Goal: Task Accomplishment & Management: Manage account settings

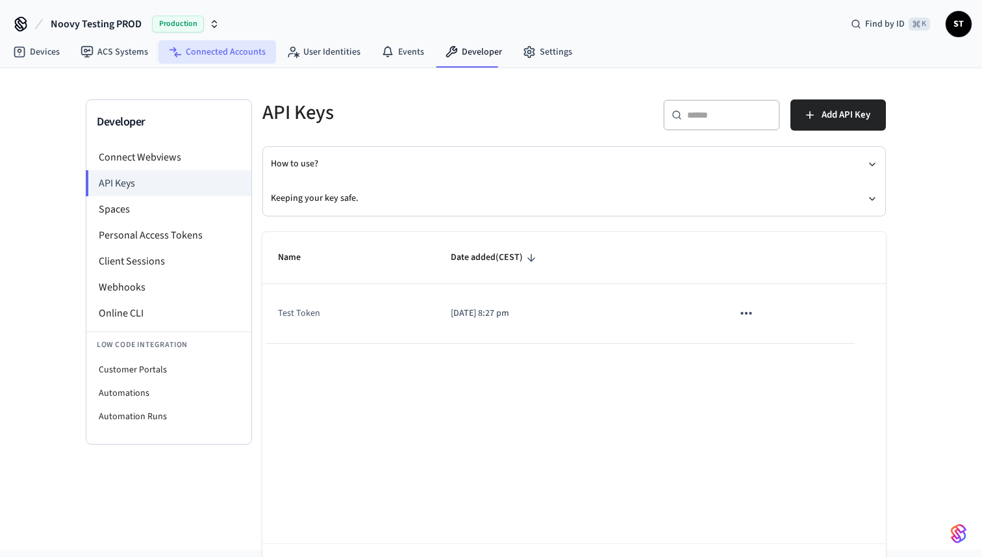
click at [229, 55] on link "Connected Accounts" at bounding box center [217, 51] width 118 height 23
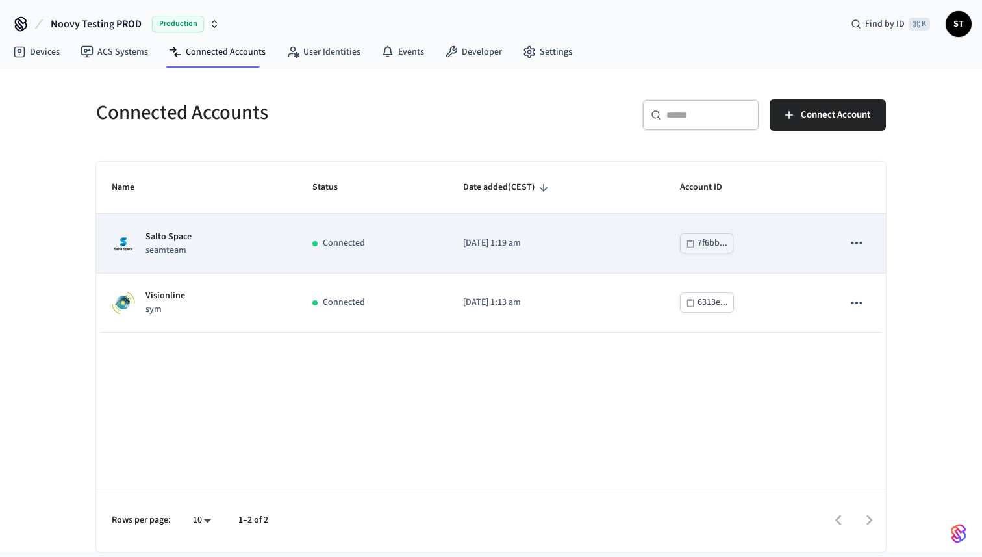
click at [170, 245] on p "seamteam" at bounding box center [168, 251] width 46 height 14
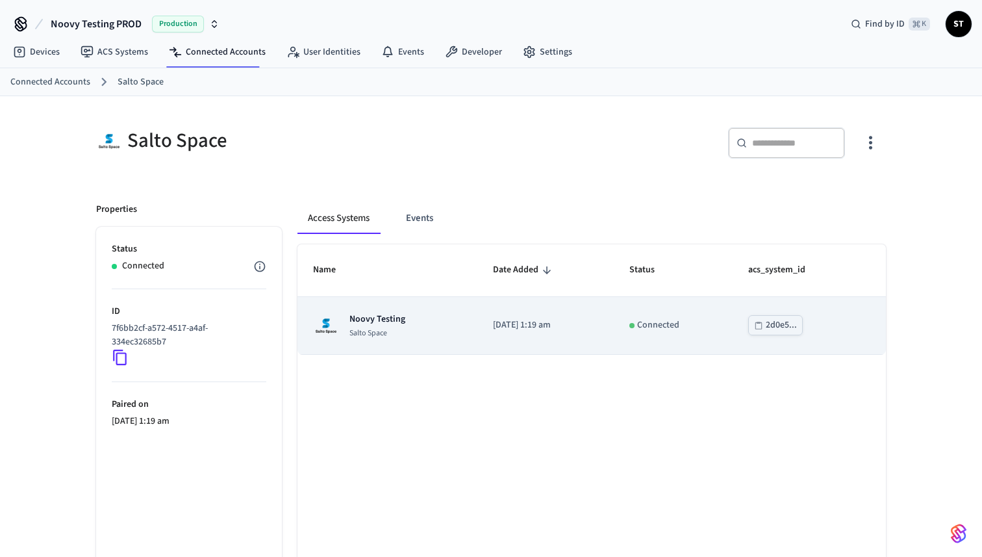
click at [368, 322] on p "Noovy Testing" at bounding box center [377, 318] width 56 height 13
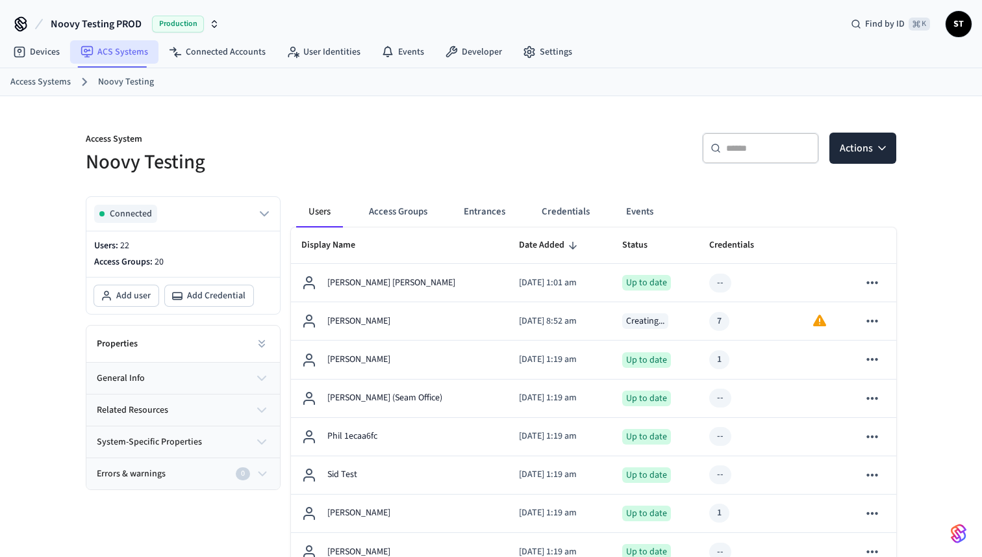
click at [115, 48] on link "ACS Systems" at bounding box center [114, 51] width 88 height 23
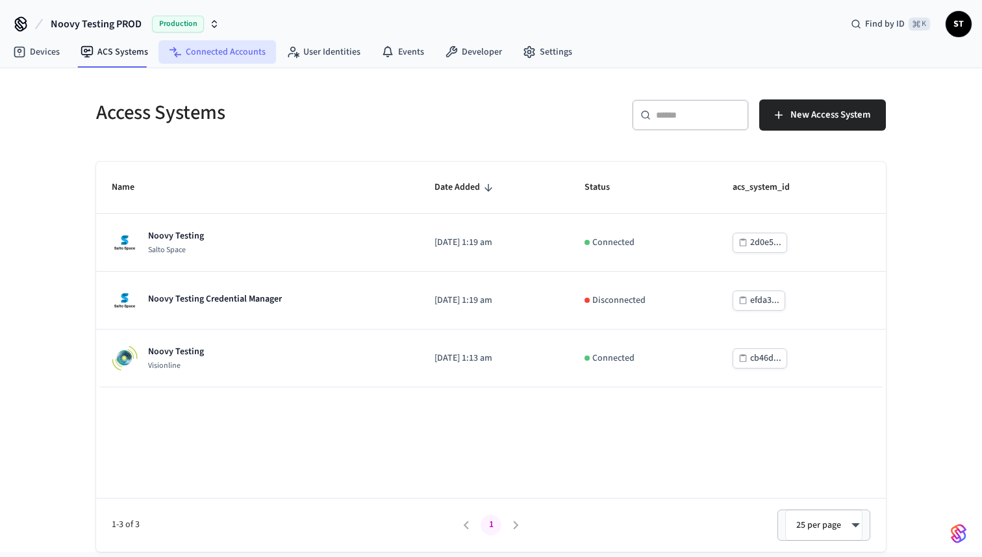
click at [210, 58] on link "Connected Accounts" at bounding box center [217, 51] width 118 height 23
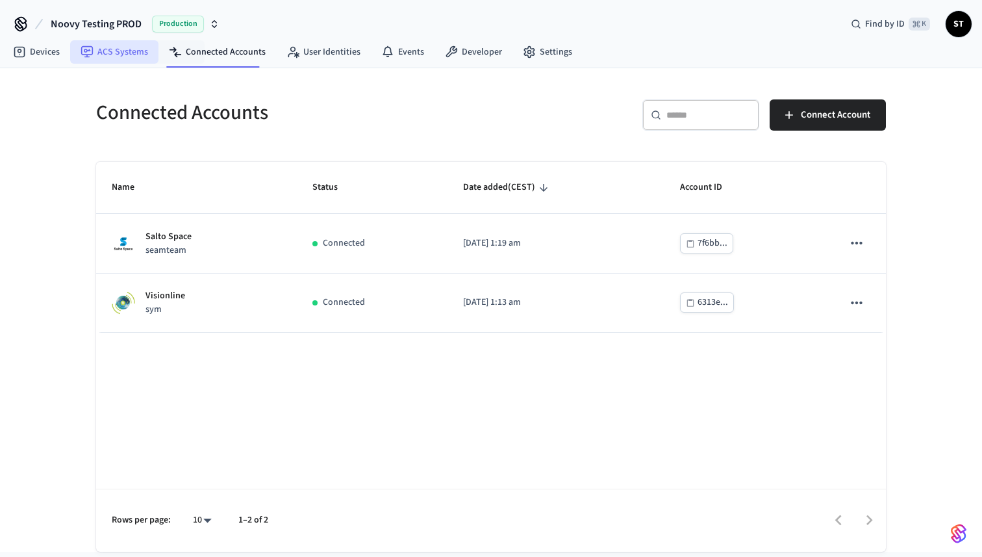
click at [121, 54] on link "ACS Systems" at bounding box center [114, 51] width 88 height 23
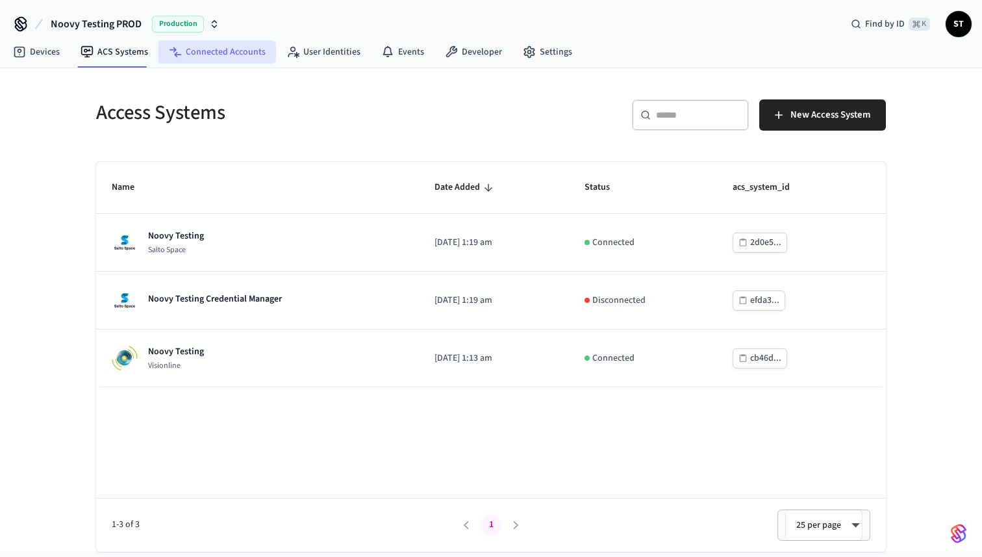
click at [195, 47] on link "Connected Accounts" at bounding box center [217, 51] width 118 height 23
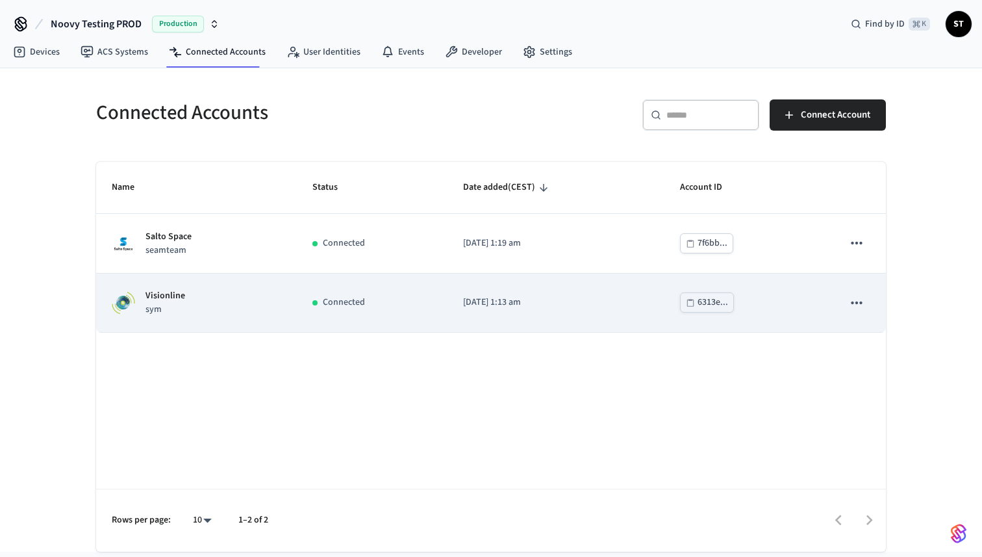
click at [158, 309] on p "sym" at bounding box center [165, 310] width 40 height 14
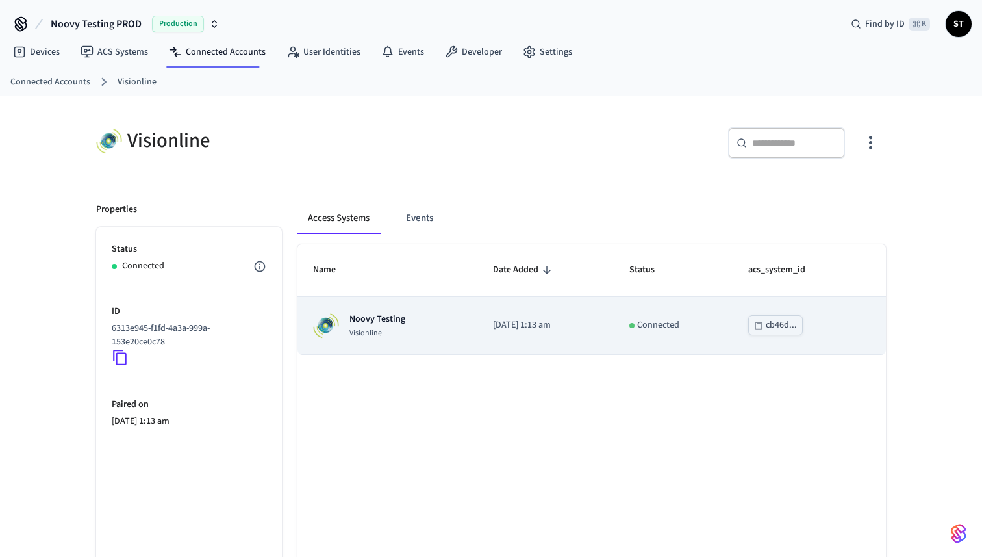
click at [360, 327] on div "Noovy Testing Visionline" at bounding box center [377, 325] width 56 height 26
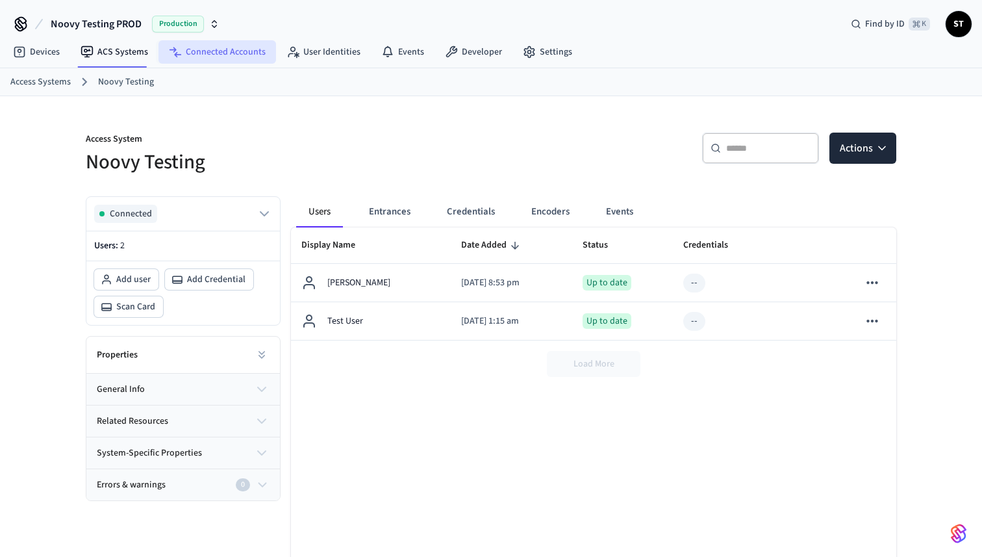
click at [197, 54] on link "Connected Accounts" at bounding box center [217, 51] width 118 height 23
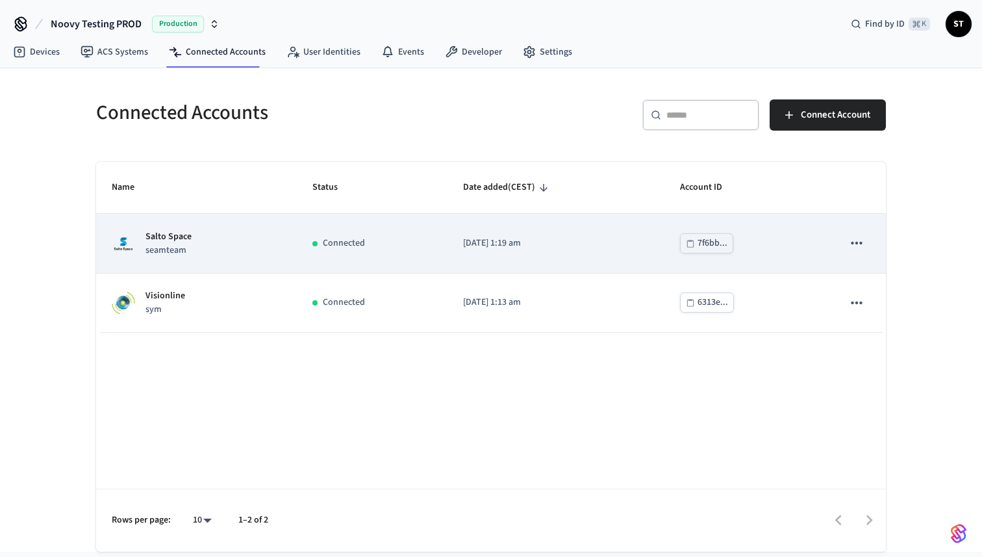
click at [184, 240] on p "Salto Space" at bounding box center [168, 237] width 46 height 14
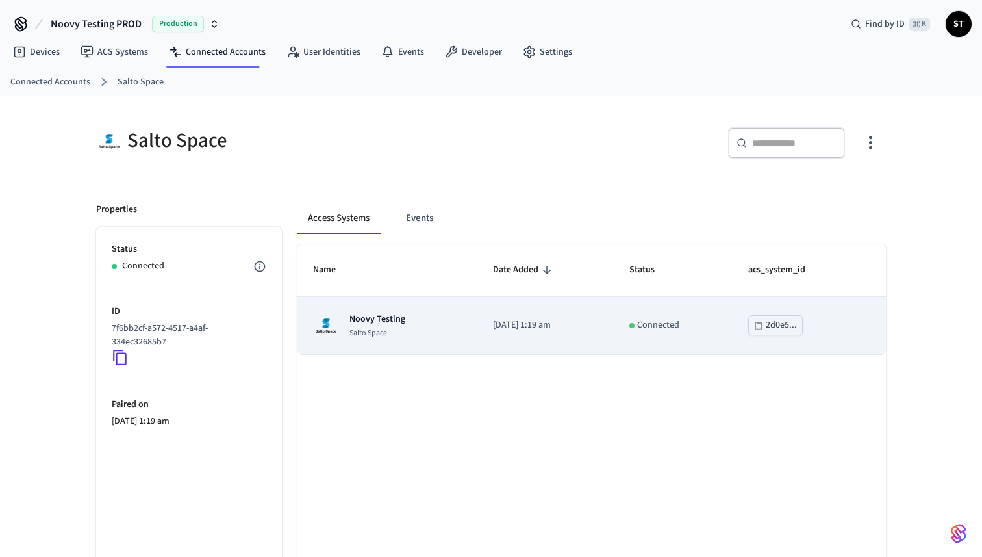
click at [355, 326] on div "Noovy Testing Salto Space" at bounding box center [377, 325] width 56 height 26
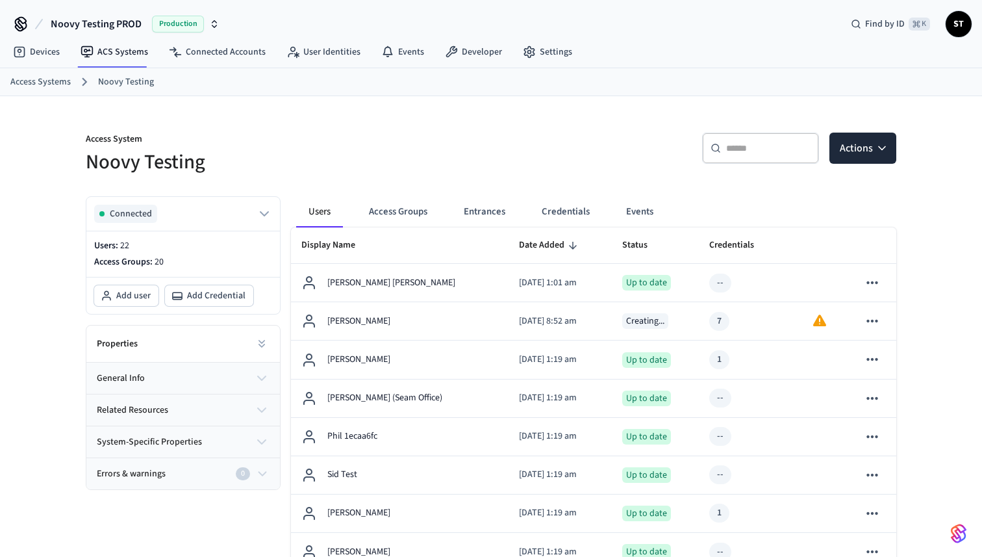
click at [240, 126] on div "Access System Noovy Testing" at bounding box center [276, 146] width 413 height 58
click at [136, 26] on span "Noovy Testing PROD" at bounding box center [96, 24] width 91 height 16
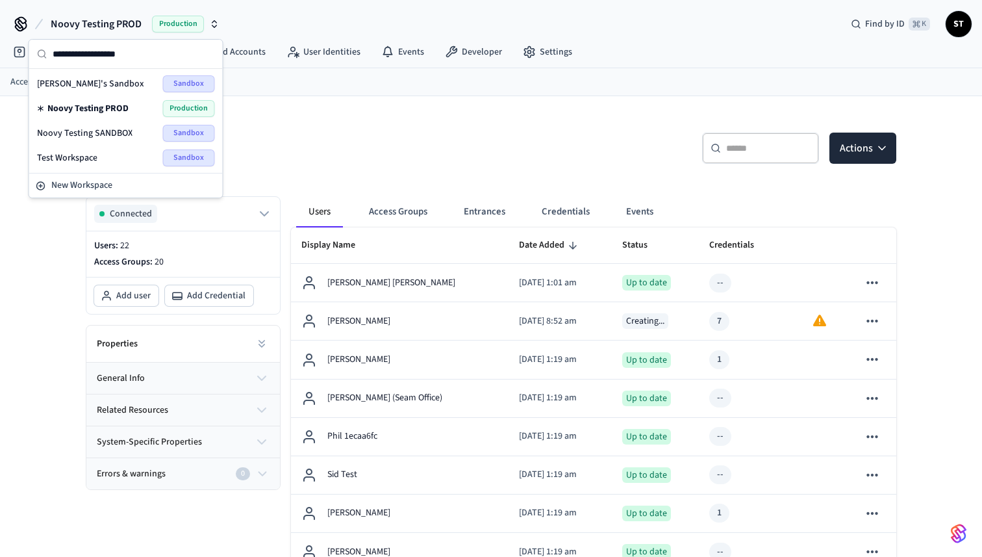
click at [116, 133] on span "Noovy Testing SANDBOX" at bounding box center [84, 133] width 95 height 13
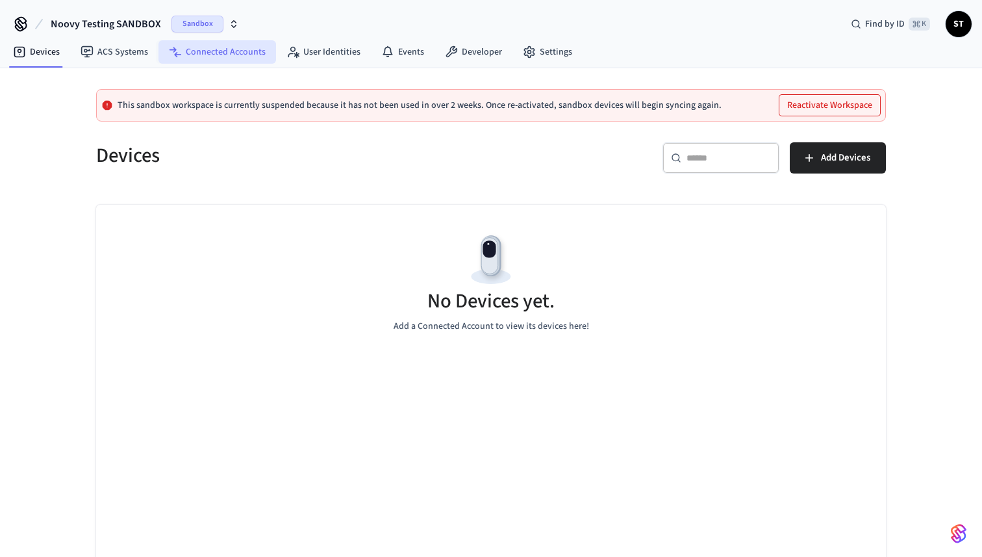
click at [216, 55] on link "Connected Accounts" at bounding box center [217, 51] width 118 height 23
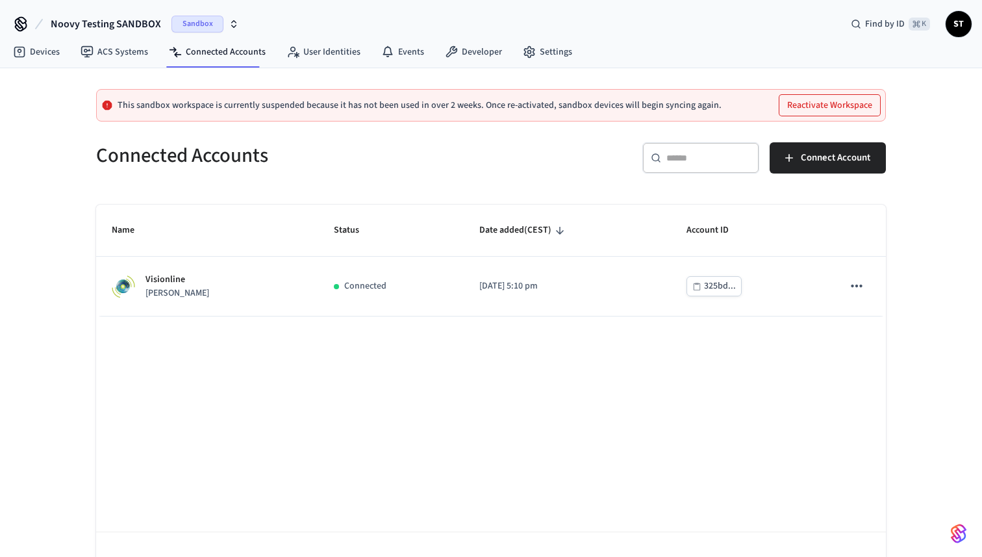
click at [137, 27] on span "Noovy Testing SANDBOX" at bounding box center [106, 24] width 110 height 16
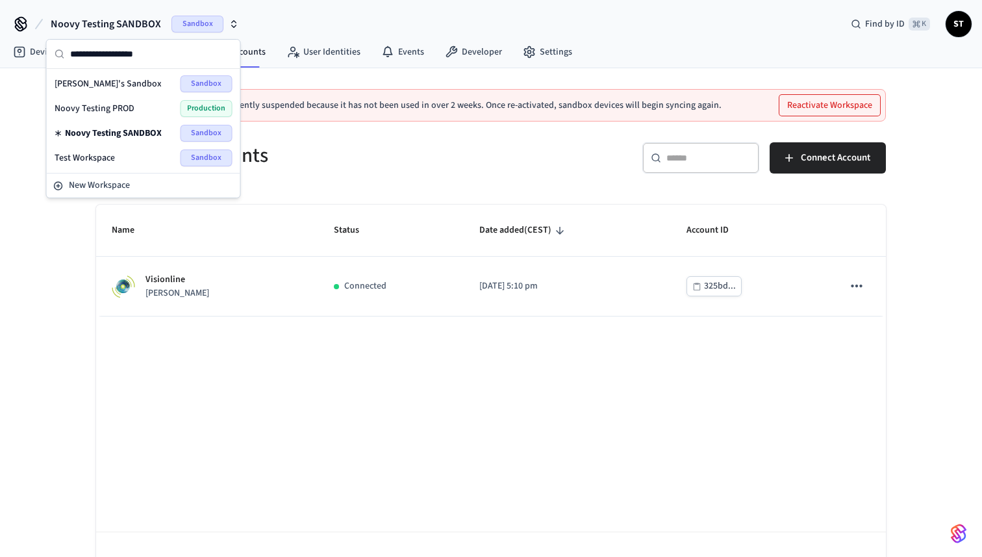
click at [125, 157] on div "Test Workspace Sandbox" at bounding box center [144, 157] width 178 height 17
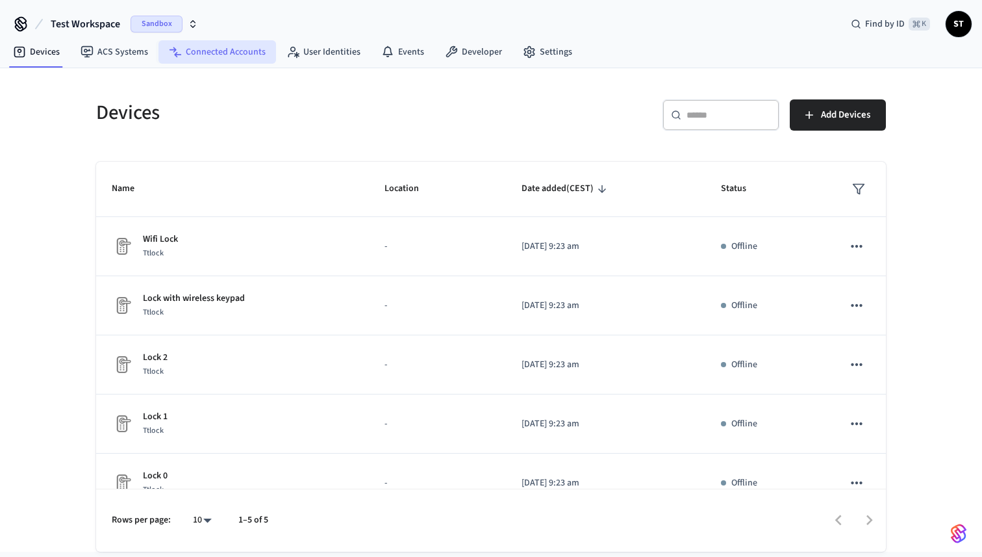
click at [211, 52] on link "Connected Accounts" at bounding box center [217, 51] width 118 height 23
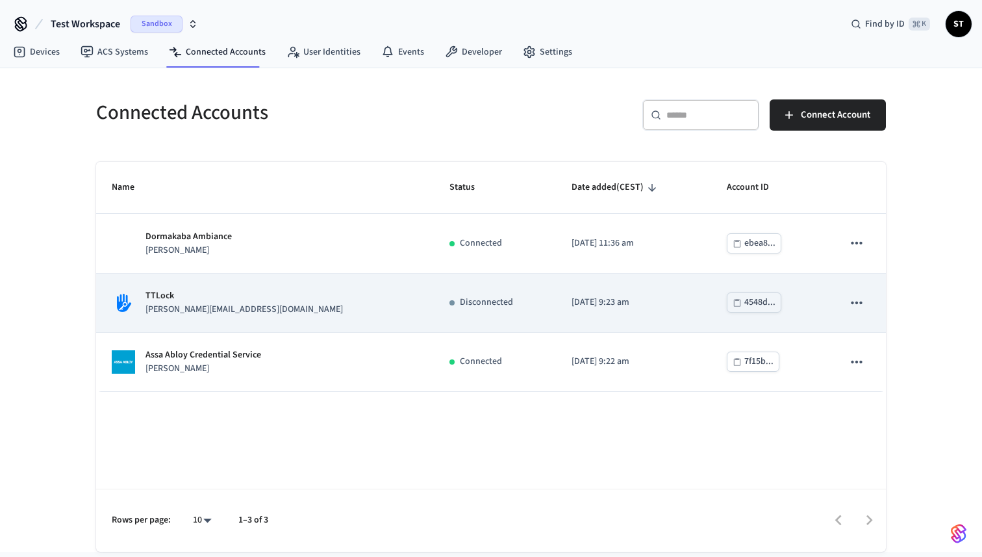
click at [262, 298] on div "TTLock [PERSON_NAME][EMAIL_ADDRESS][DOMAIN_NAME]" at bounding box center [265, 302] width 307 height 27
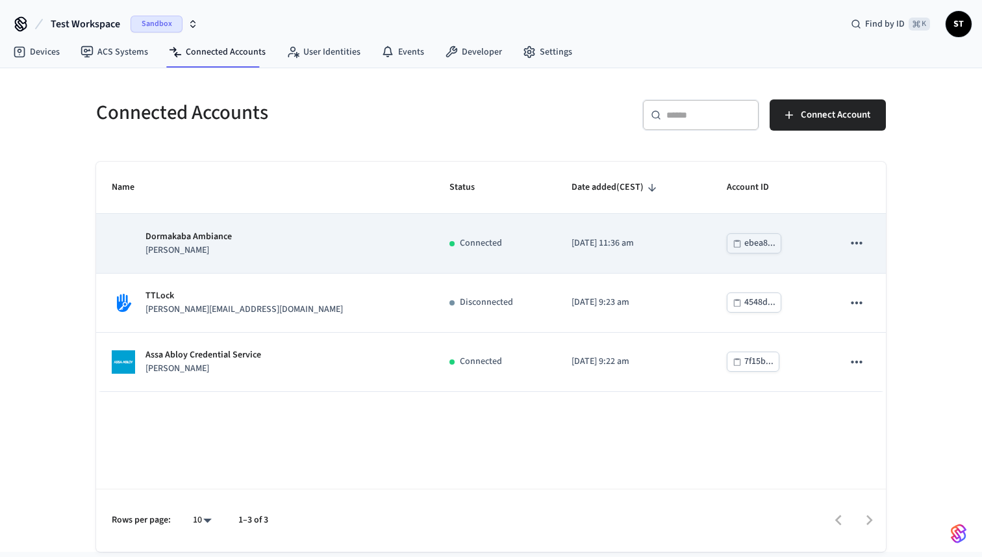
click at [252, 239] on div "Dormakaba Ambiance jane" at bounding box center [265, 243] width 307 height 27
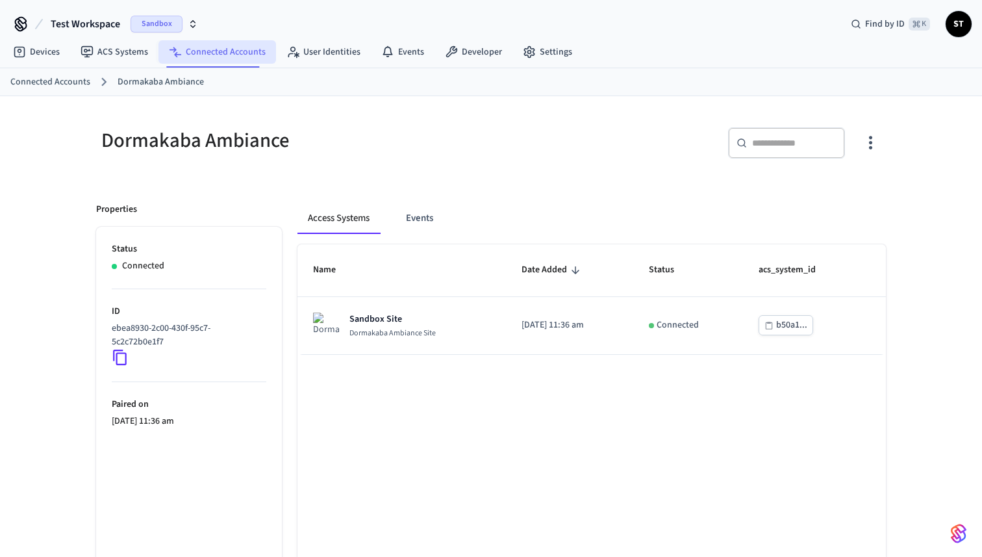
click at [212, 53] on link "Connected Accounts" at bounding box center [217, 51] width 118 height 23
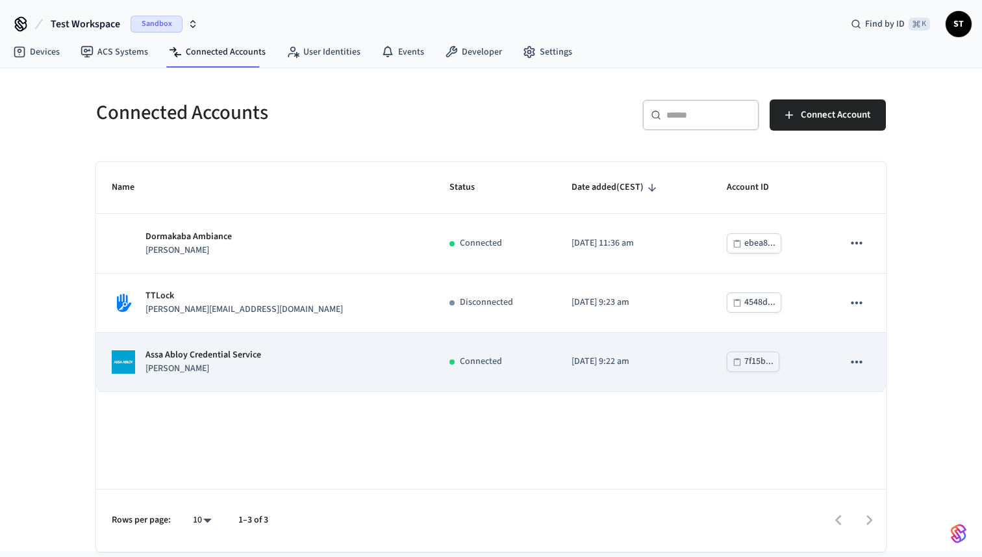
click at [286, 357] on div "Assa Abloy Credential Service jane" at bounding box center [265, 361] width 307 height 27
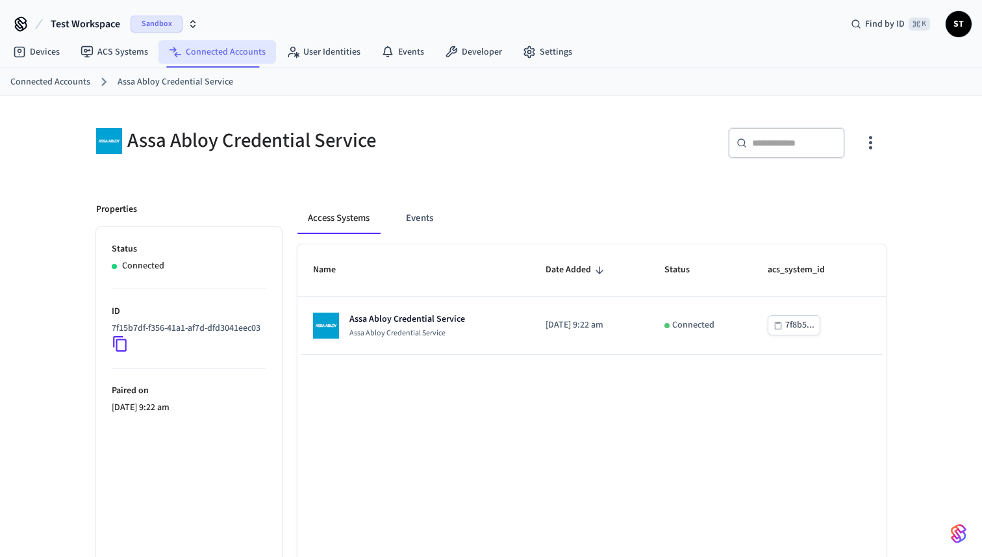
click at [220, 51] on link "Connected Accounts" at bounding box center [217, 51] width 118 height 23
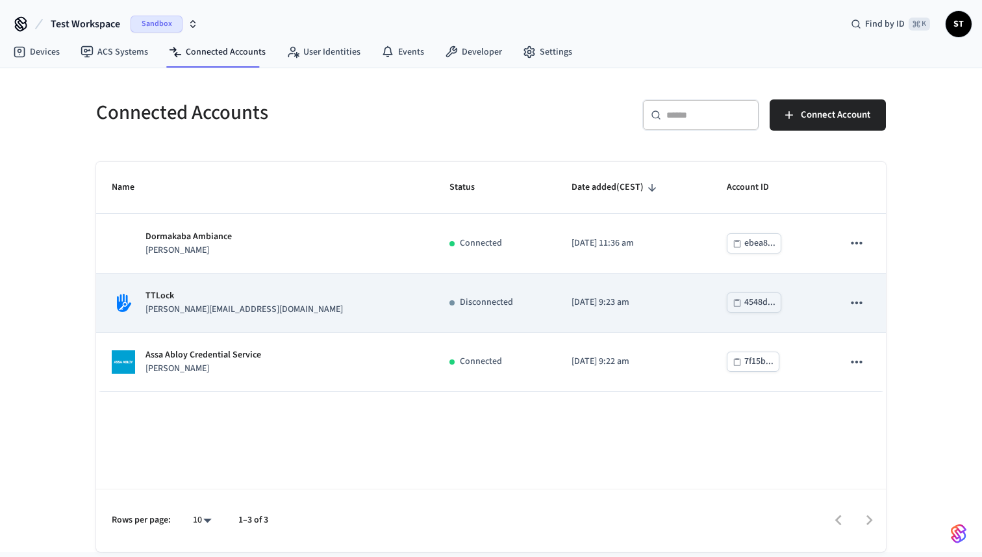
click at [203, 286] on td "TTLock [PERSON_NAME][EMAIL_ADDRESS][DOMAIN_NAME]" at bounding box center [265, 302] width 338 height 59
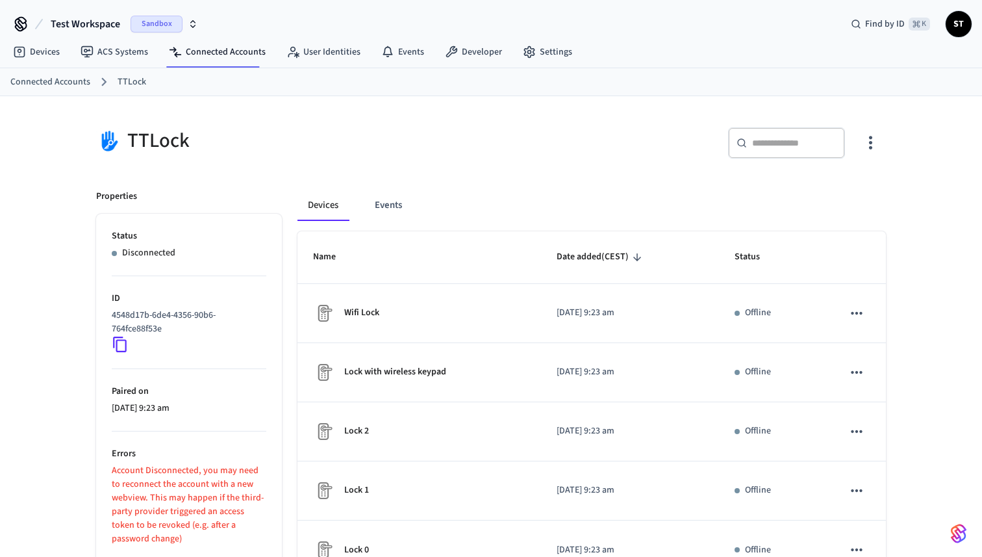
click at [90, 16] on span "Test Workspace" at bounding box center [85, 24] width 69 height 16
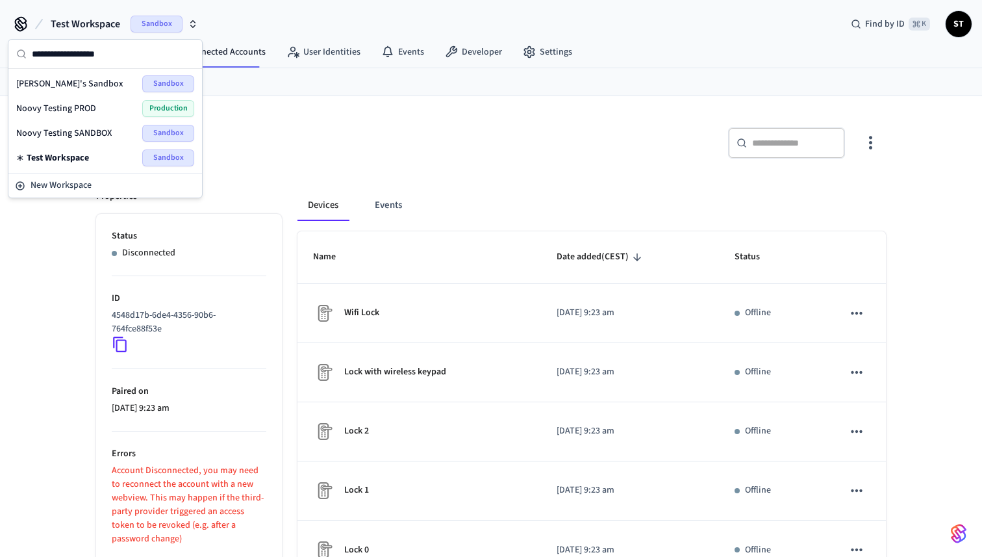
click at [86, 134] on span "Noovy Testing SANDBOX" at bounding box center [63, 133] width 95 height 13
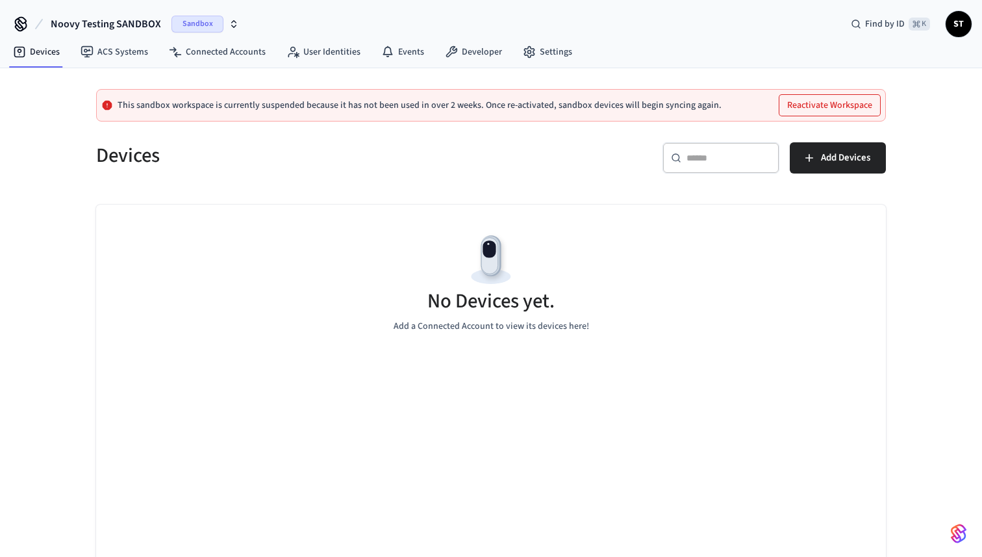
click at [846, 107] on button "Reactivate Workspace" at bounding box center [829, 105] width 101 height 21
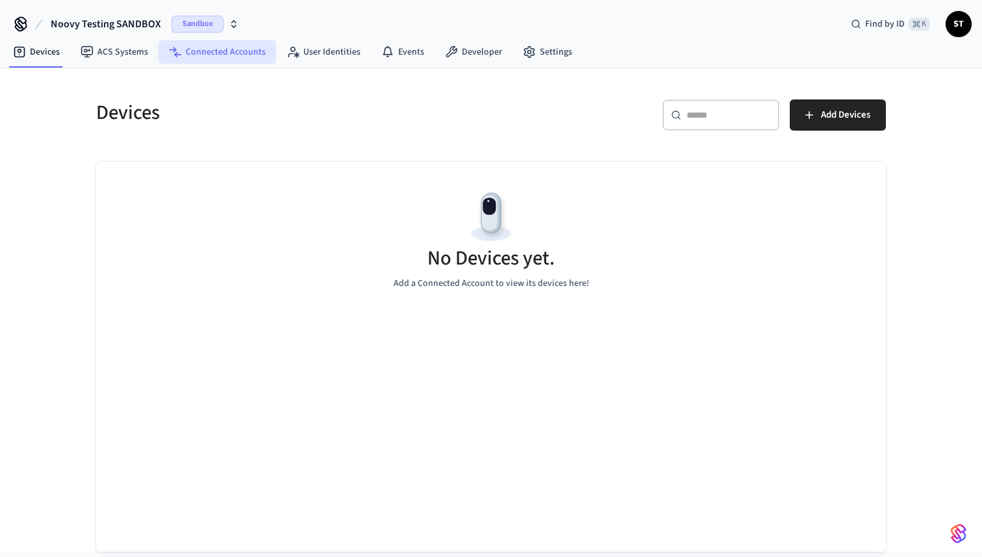
click at [223, 55] on link "Connected Accounts" at bounding box center [217, 51] width 118 height 23
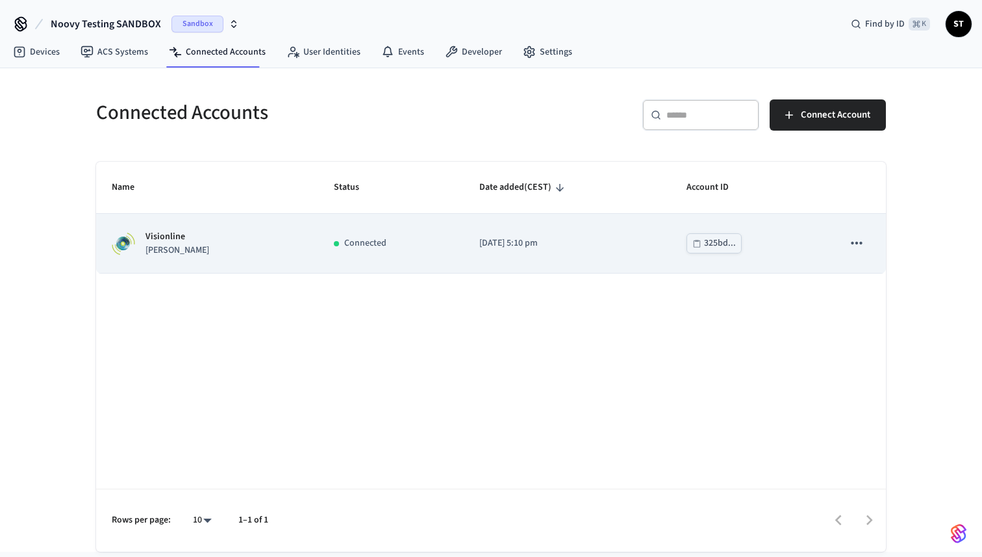
click at [197, 254] on div "Visionline jane" at bounding box center [207, 243] width 191 height 27
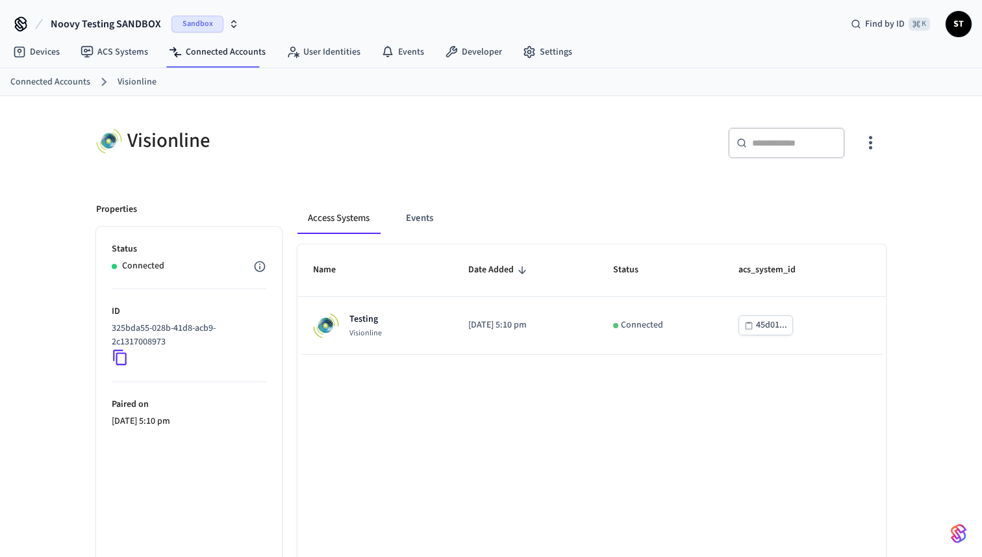
click at [134, 19] on span "Noovy Testing SANDBOX" at bounding box center [106, 24] width 110 height 16
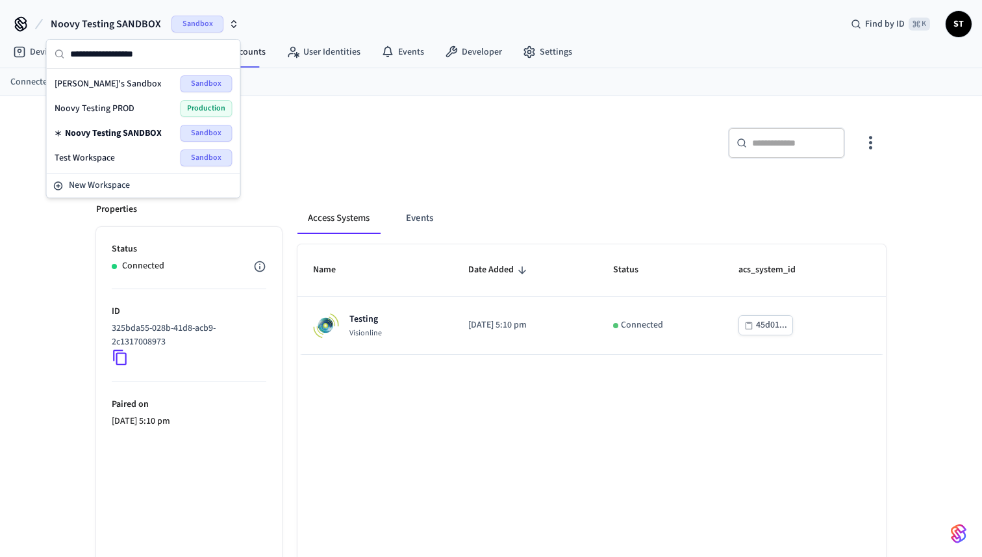
click at [103, 106] on span "Noovy Testing PROD" at bounding box center [95, 108] width 80 height 13
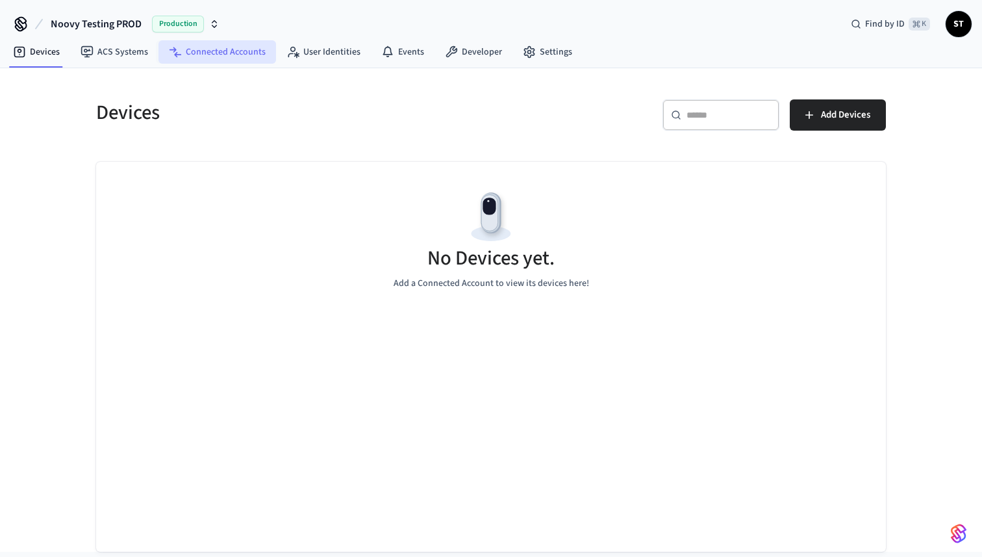
click at [218, 55] on link "Connected Accounts" at bounding box center [217, 51] width 118 height 23
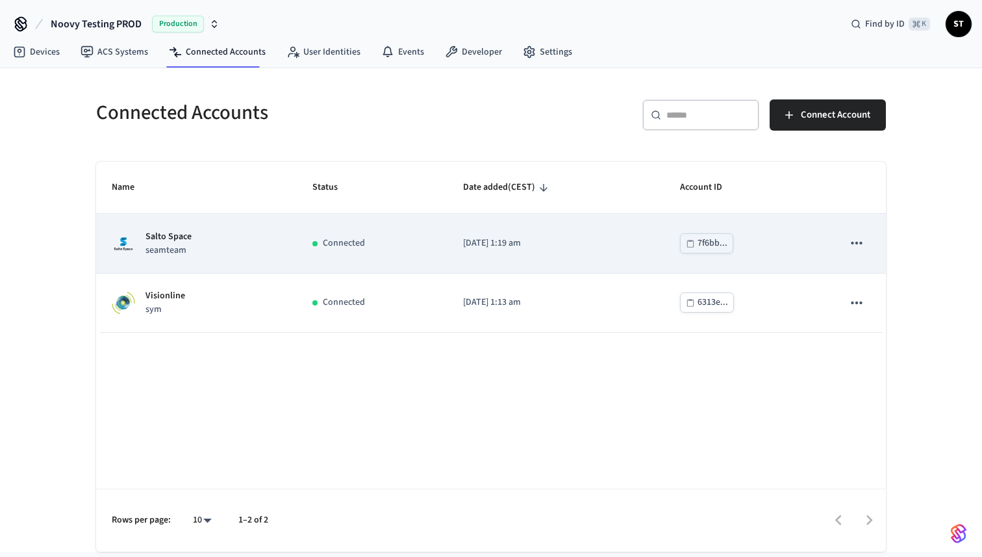
click at [200, 244] on div "Salto Space seamteam" at bounding box center [197, 243] width 170 height 27
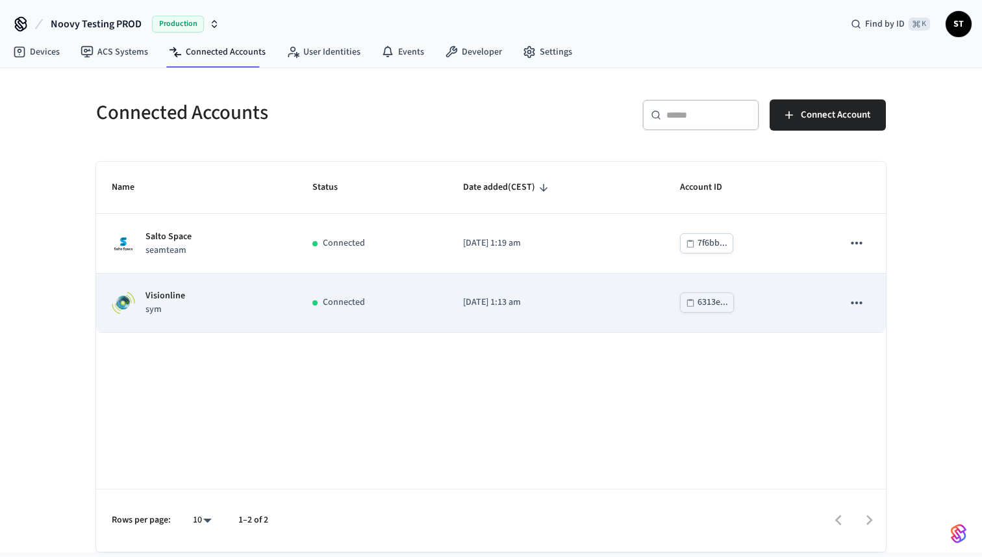
click at [202, 290] on div "Visionline sym" at bounding box center [197, 302] width 170 height 27
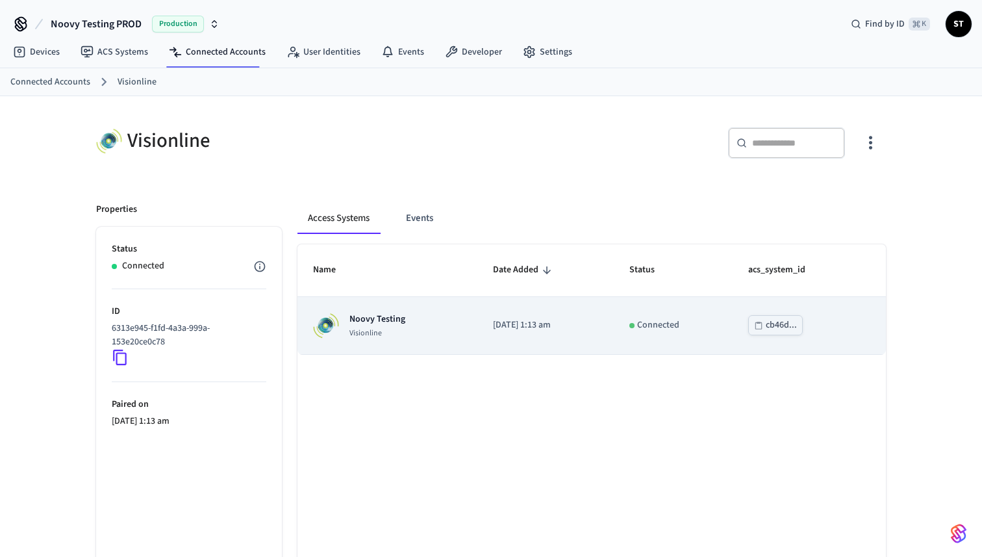
click at [381, 331] on p "Visionline" at bounding box center [377, 333] width 56 height 10
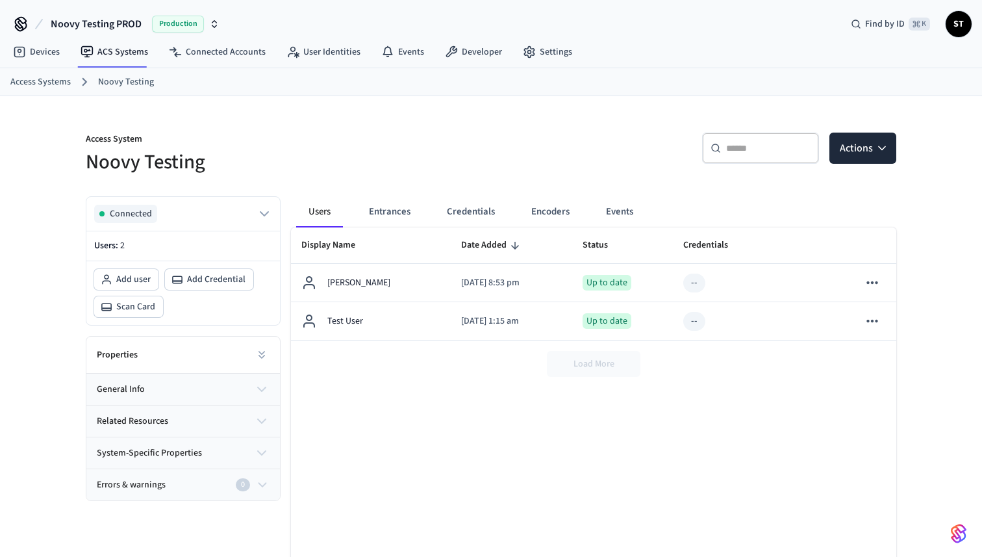
click at [121, 21] on span "Noovy Testing PROD" at bounding box center [96, 24] width 91 height 16
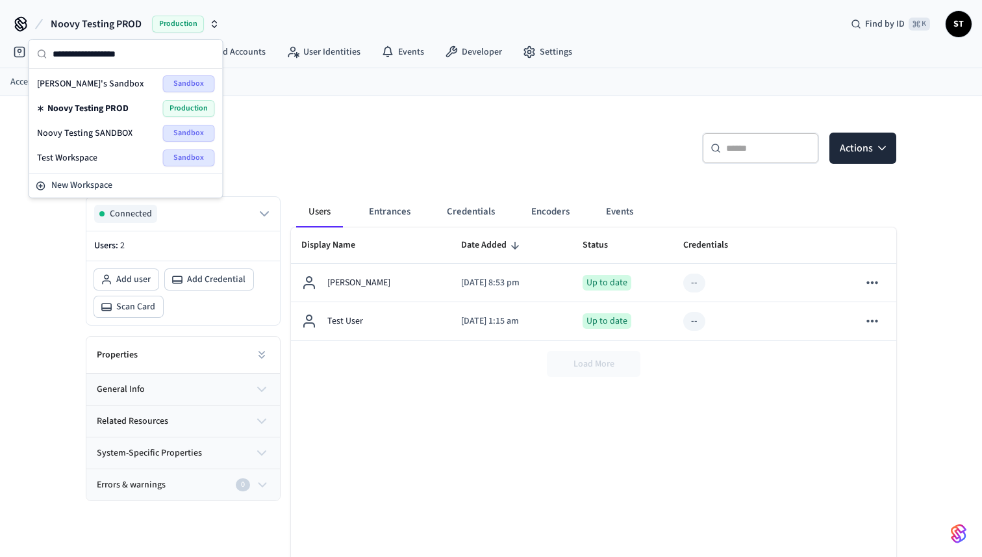
click at [107, 81] on div "Evgenii's Sandbox Sandbox" at bounding box center [126, 83] width 178 height 17
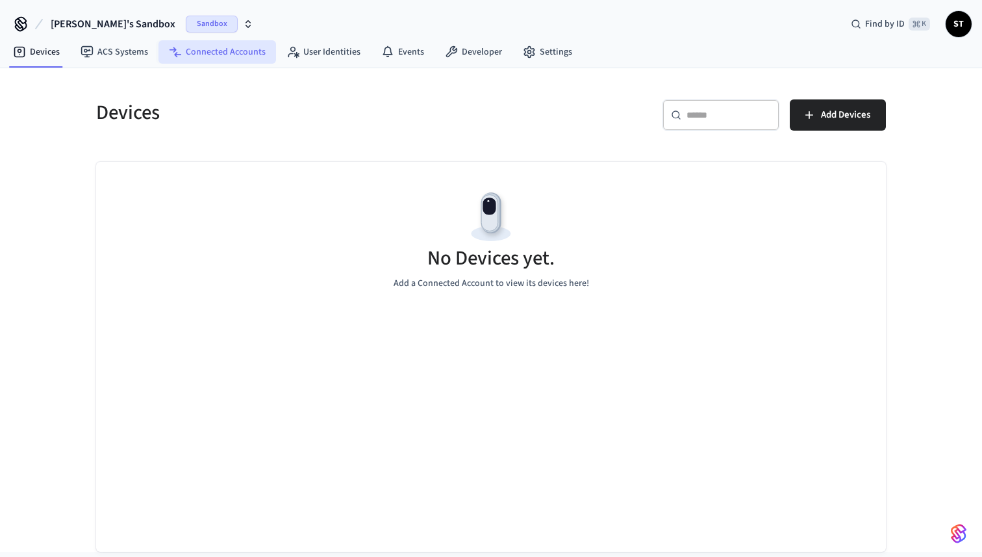
click at [216, 56] on link "Connected Accounts" at bounding box center [217, 51] width 118 height 23
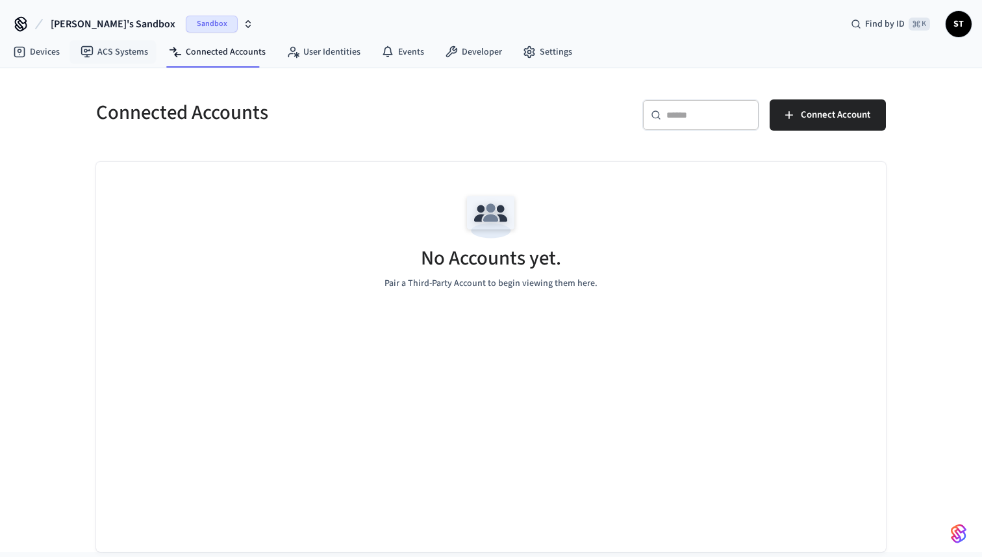
click at [108, 27] on span "[PERSON_NAME]'s Sandbox" at bounding box center [113, 24] width 125 height 16
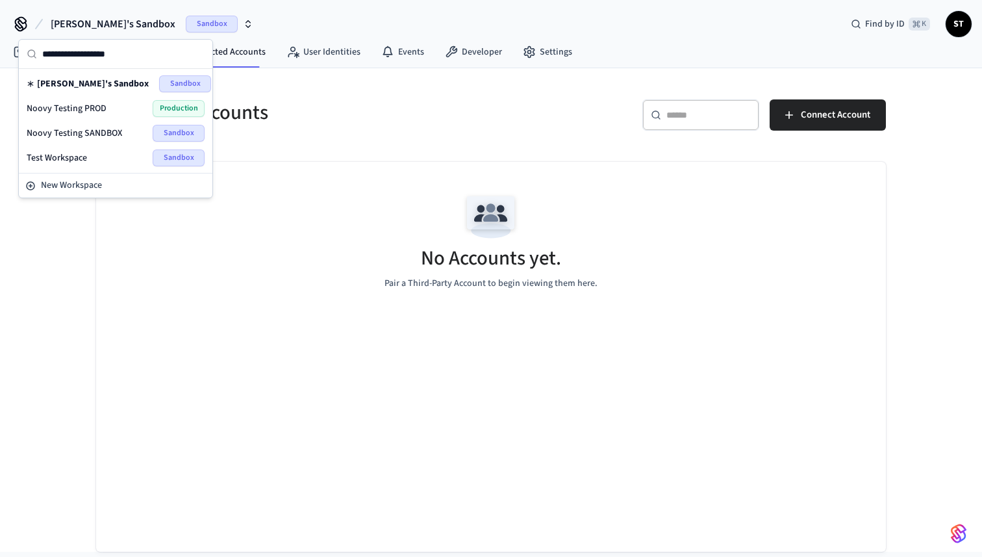
click at [89, 151] on div "Test Workspace Sandbox" at bounding box center [116, 157] width 178 height 17
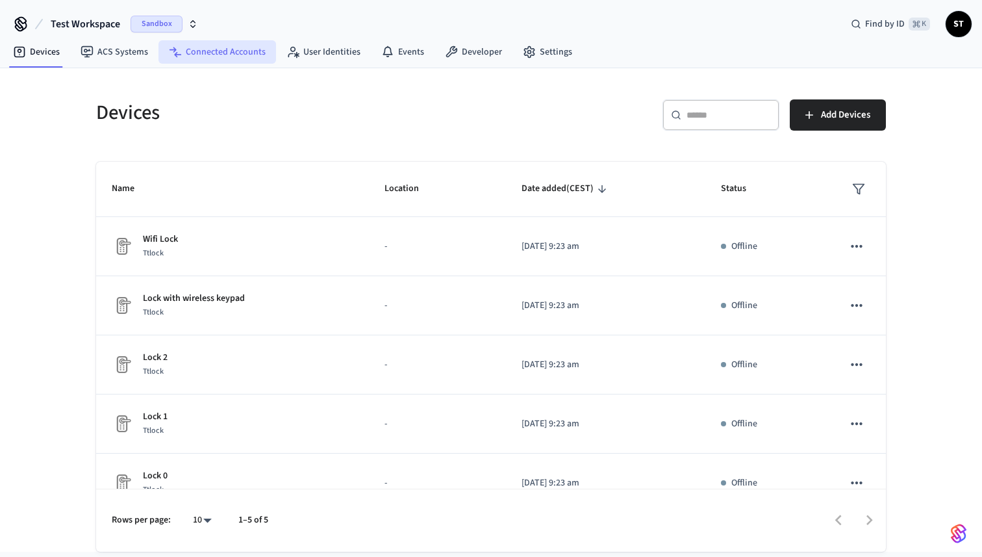
click at [212, 52] on link "Connected Accounts" at bounding box center [217, 51] width 118 height 23
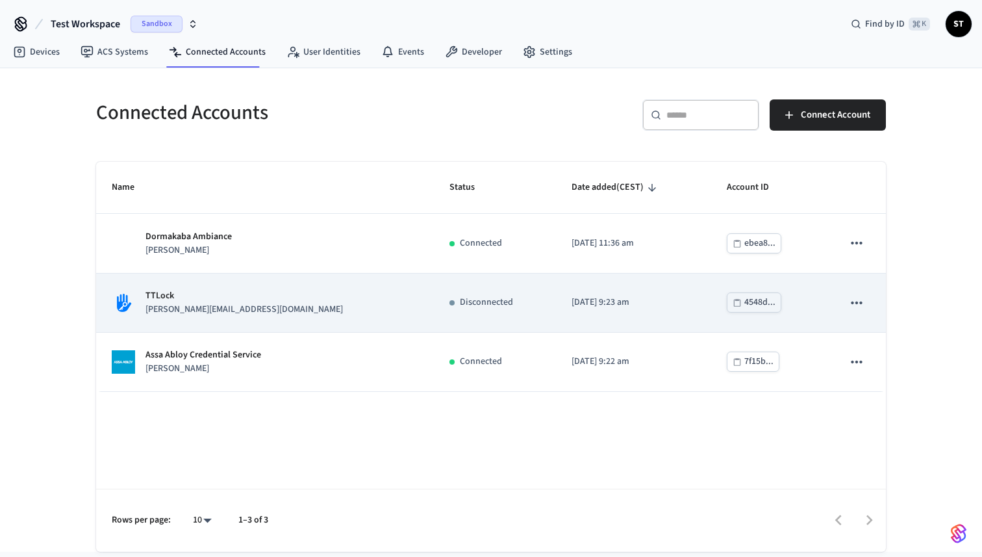
click at [199, 310] on p "[PERSON_NAME][EMAIL_ADDRESS][DOMAIN_NAME]" at bounding box center [243, 310] width 197 height 14
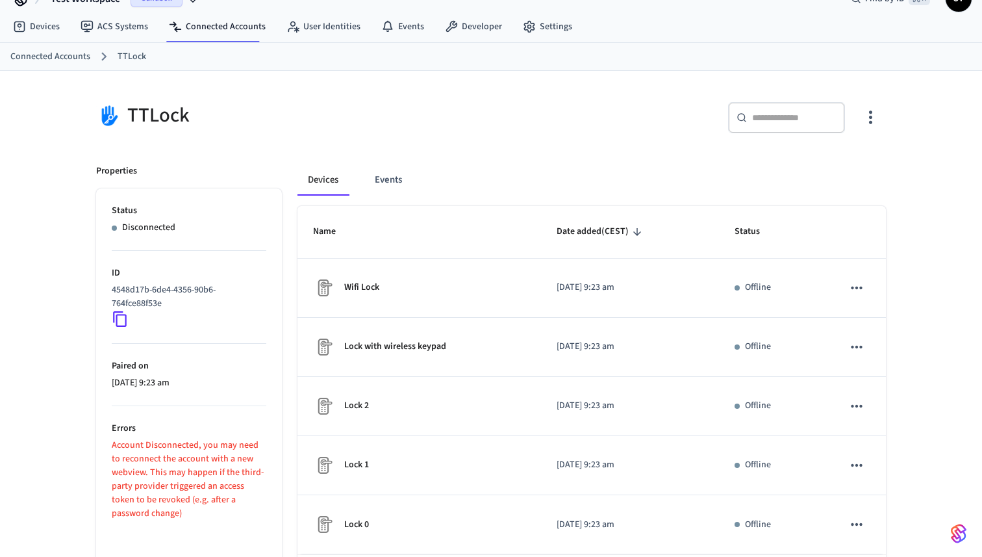
scroll to position [86, 0]
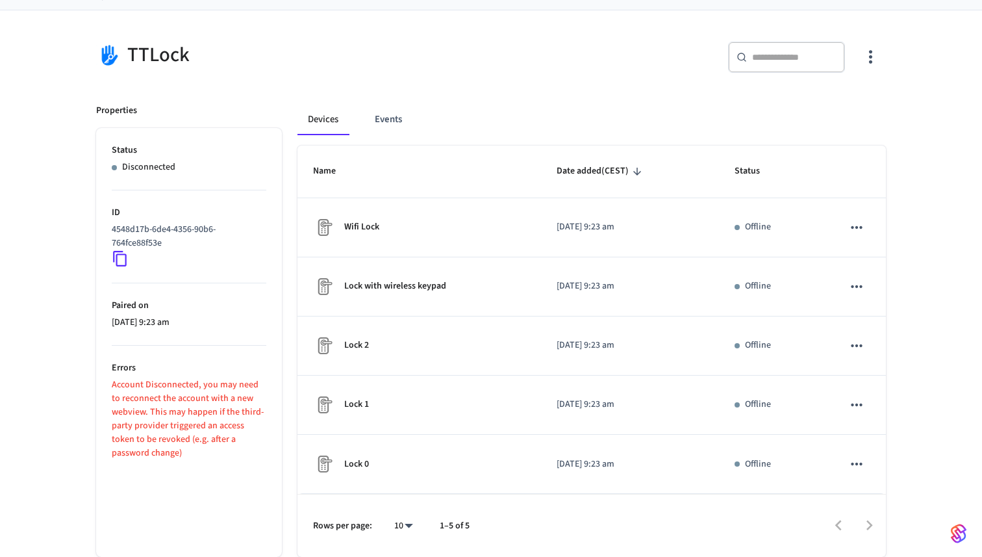
click at [176, 410] on p "Account Disconnected, you may need to reconnect the account with a new webview.…" at bounding box center [189, 419] width 155 height 82
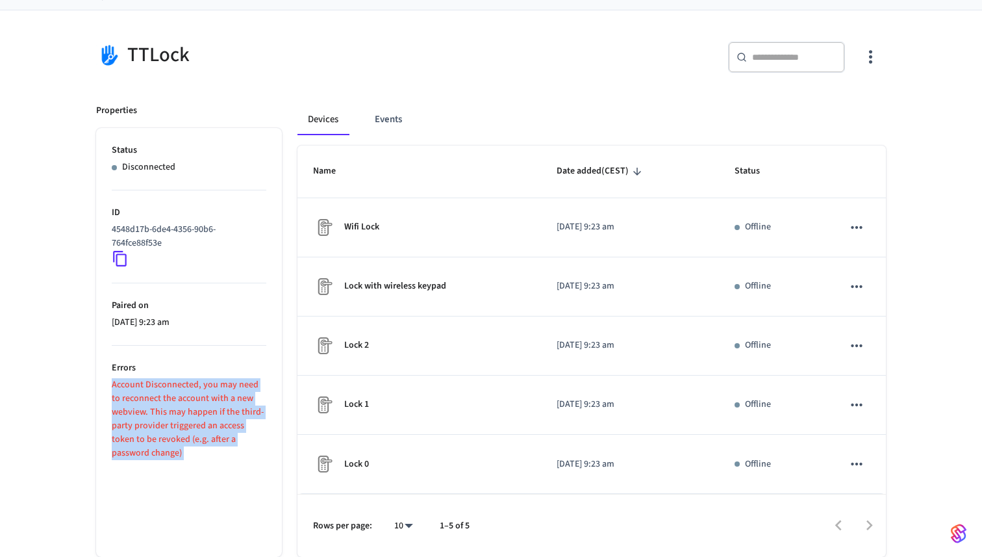
click at [176, 410] on p "Account Disconnected, you may need to reconnect the account with a new webview.…" at bounding box center [189, 419] width 155 height 82
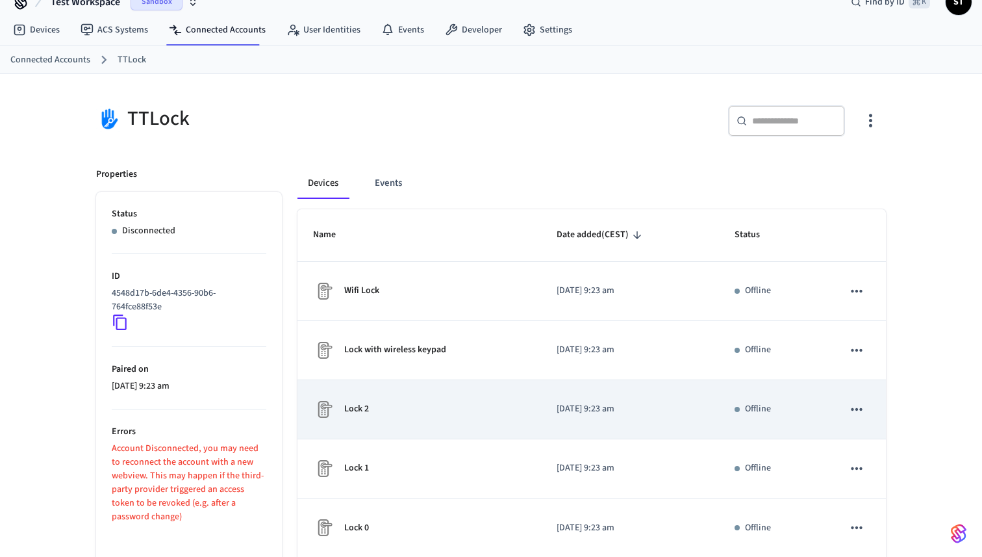
scroll to position [0, 0]
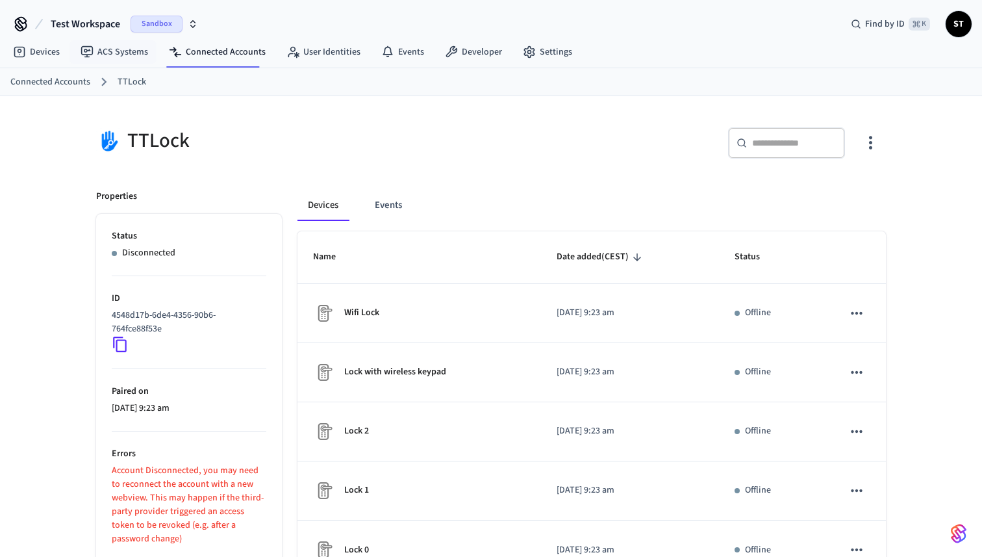
click at [107, 23] on span "Test Workspace" at bounding box center [85, 24] width 69 height 16
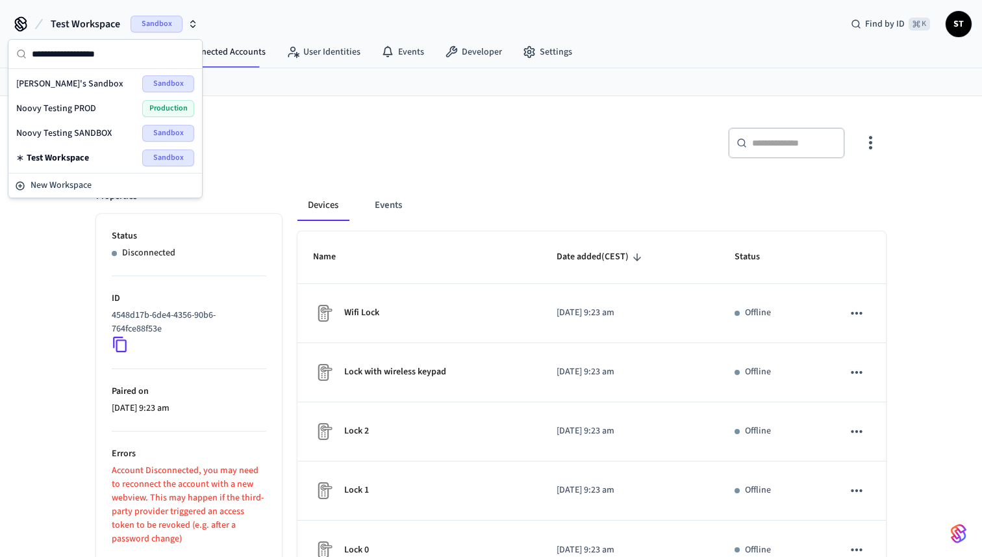
click at [101, 111] on div "Noovy Testing PROD Production" at bounding box center [105, 108] width 178 height 17
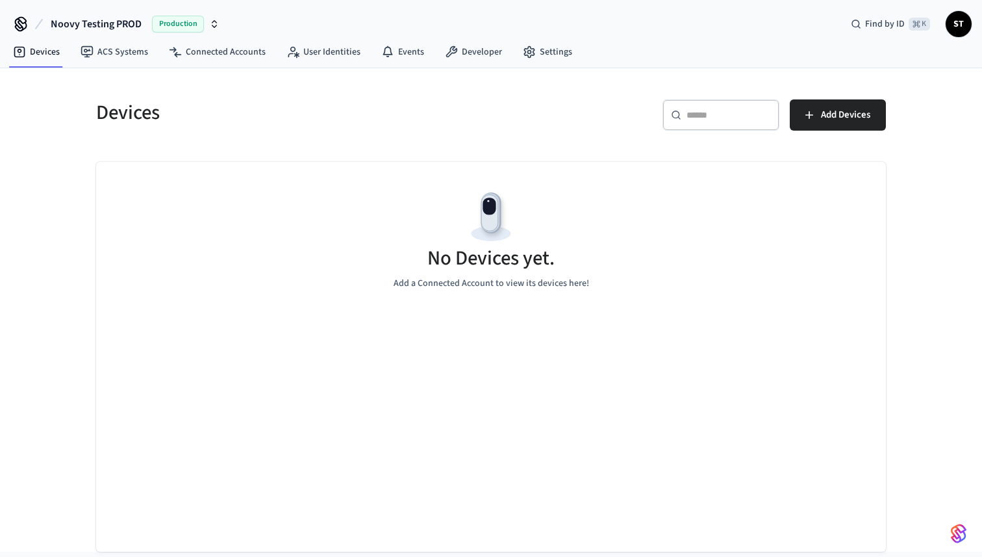
click at [113, 18] on span "Noovy Testing PROD" at bounding box center [96, 24] width 91 height 16
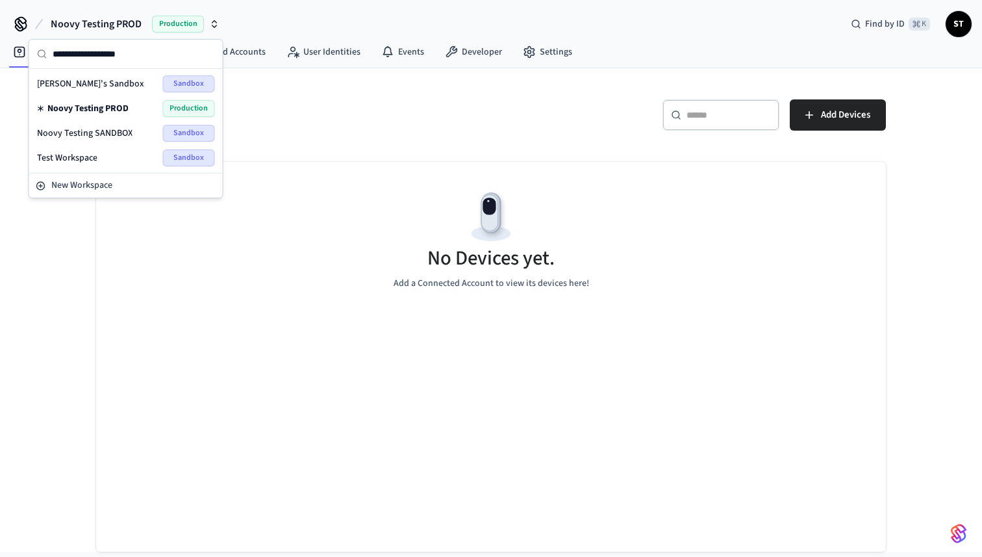
click at [103, 132] on span "Noovy Testing SANDBOX" at bounding box center [84, 133] width 95 height 13
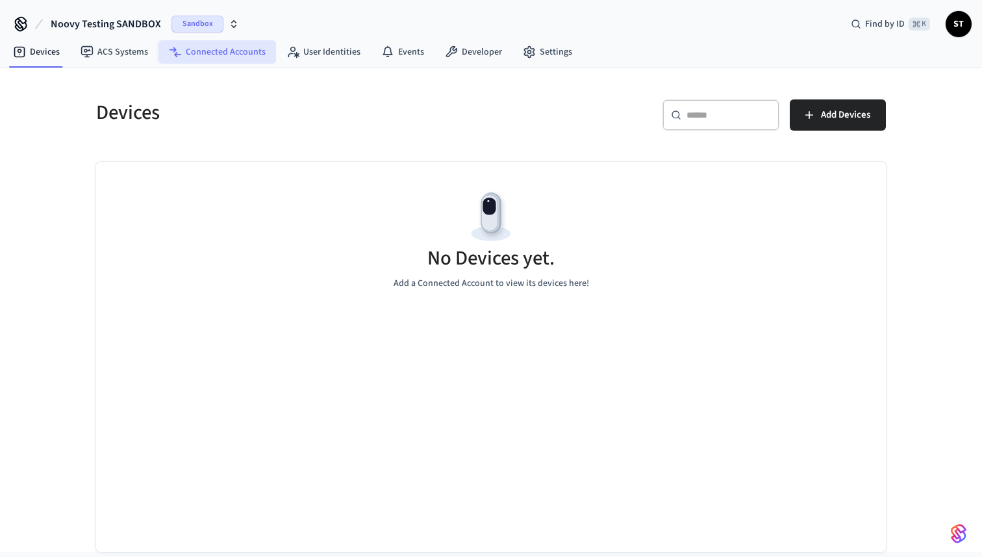
click at [235, 55] on link "Connected Accounts" at bounding box center [217, 51] width 118 height 23
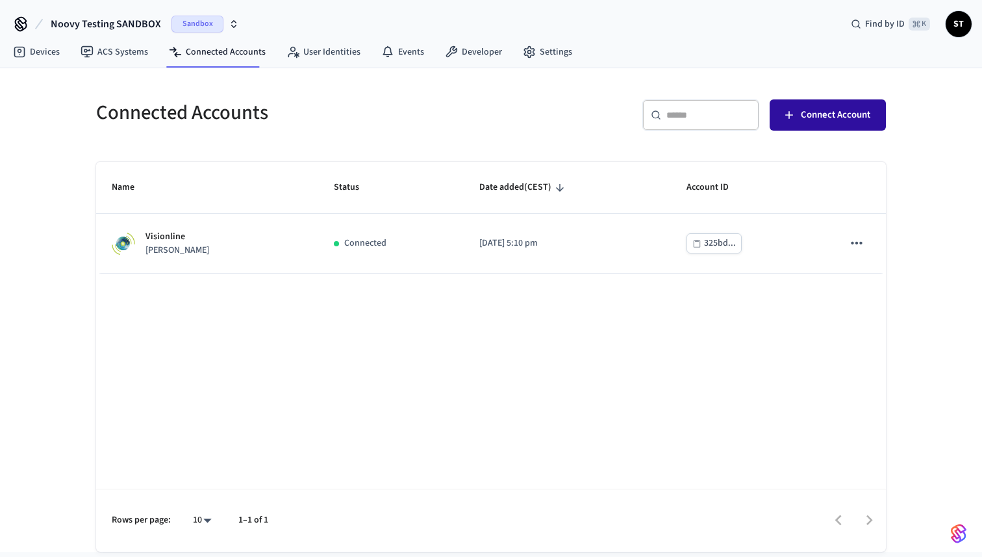
click at [842, 114] on span "Connect Account" at bounding box center [835, 115] width 69 height 17
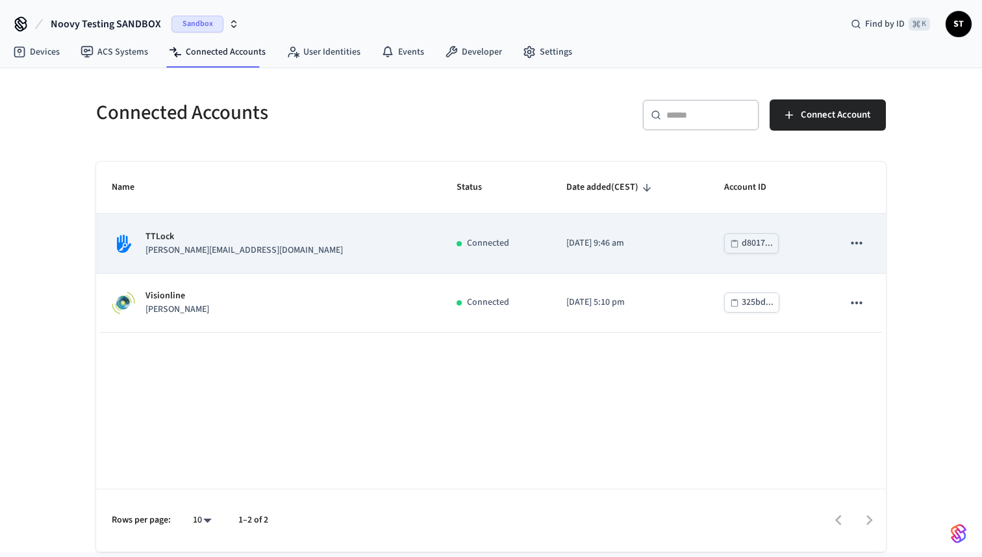
click at [243, 236] on div "TTLock [PERSON_NAME][EMAIL_ADDRESS][DOMAIN_NAME]" at bounding box center [269, 243] width 314 height 27
click at [195, 239] on p "TTLock" at bounding box center [243, 237] width 197 height 14
click at [157, 250] on p "[PERSON_NAME][EMAIL_ADDRESS][DOMAIN_NAME]" at bounding box center [243, 251] width 197 height 14
click at [742, 246] on div "d8017..." at bounding box center [757, 243] width 31 height 16
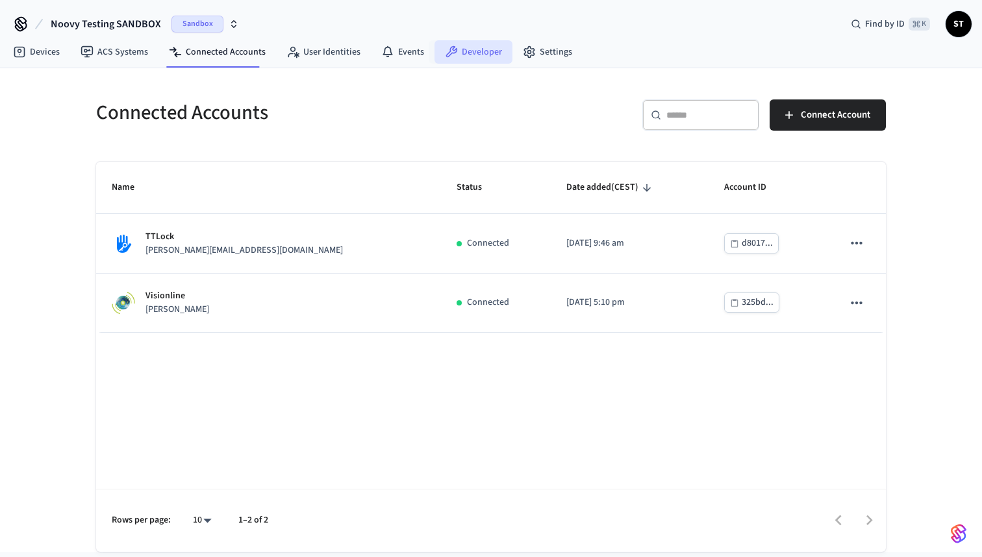
click at [471, 55] on link "Developer" at bounding box center [473, 51] width 78 height 23
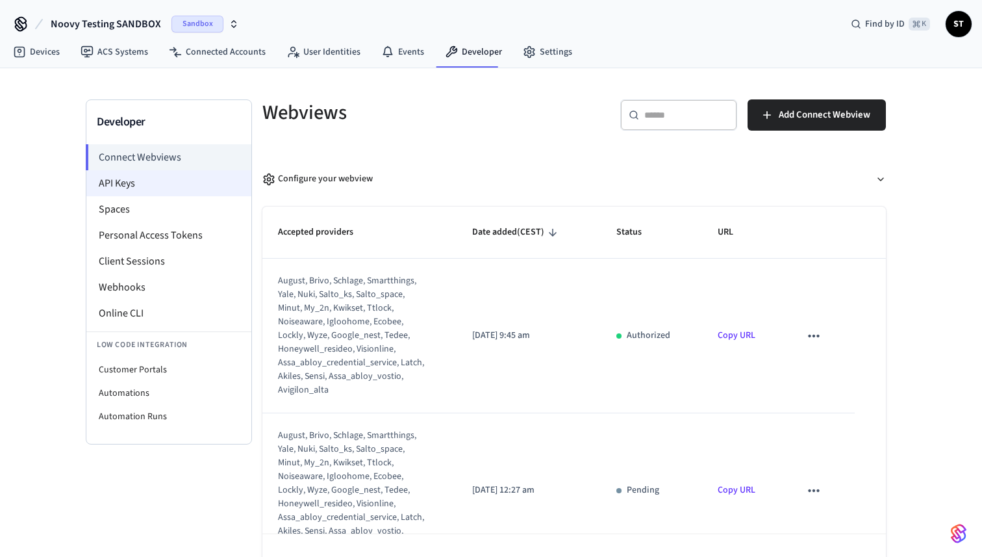
click at [134, 182] on li "API Keys" at bounding box center [168, 183] width 165 height 26
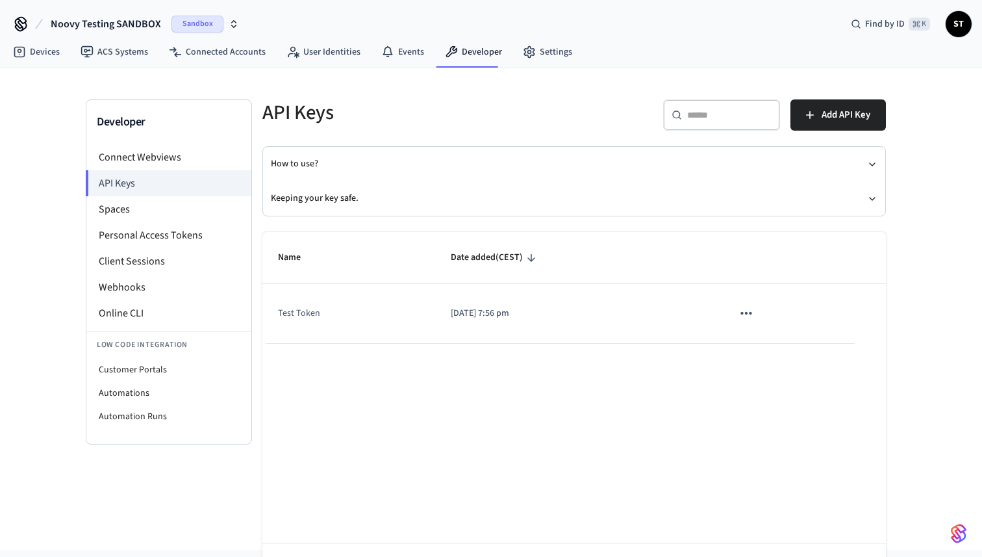
click at [292, 318] on td "Test Token" at bounding box center [348, 313] width 173 height 59
click at [755, 311] on button "sticky table" at bounding box center [746, 312] width 27 height 27
click at [786, 405] on li "Delete" at bounding box center [773, 399] width 62 height 41
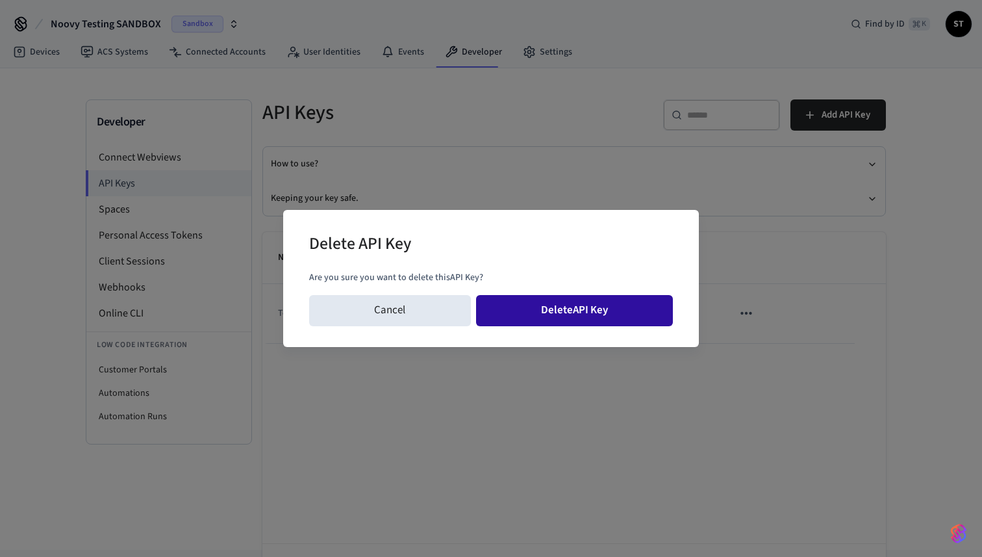
click at [577, 312] on button "Delete API Key" at bounding box center [574, 310] width 197 height 31
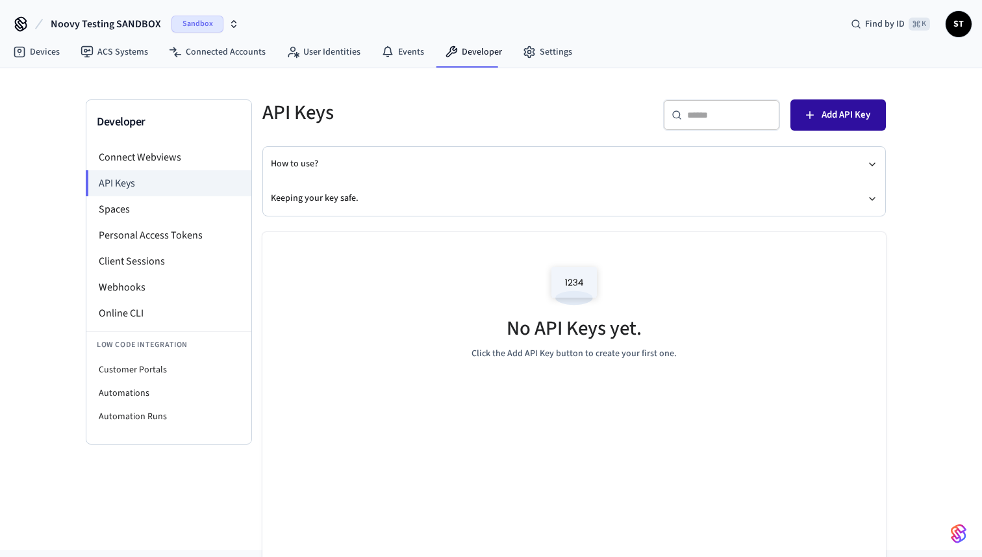
click at [836, 118] on span "Add API Key" at bounding box center [846, 115] width 49 height 17
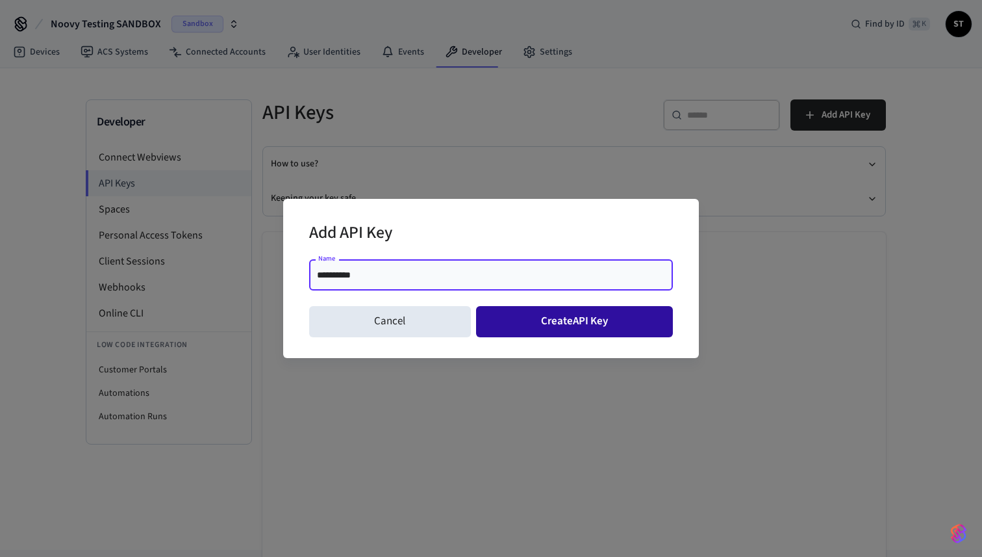
type input "**********"
click at [562, 326] on button "Create API Key" at bounding box center [574, 321] width 197 height 31
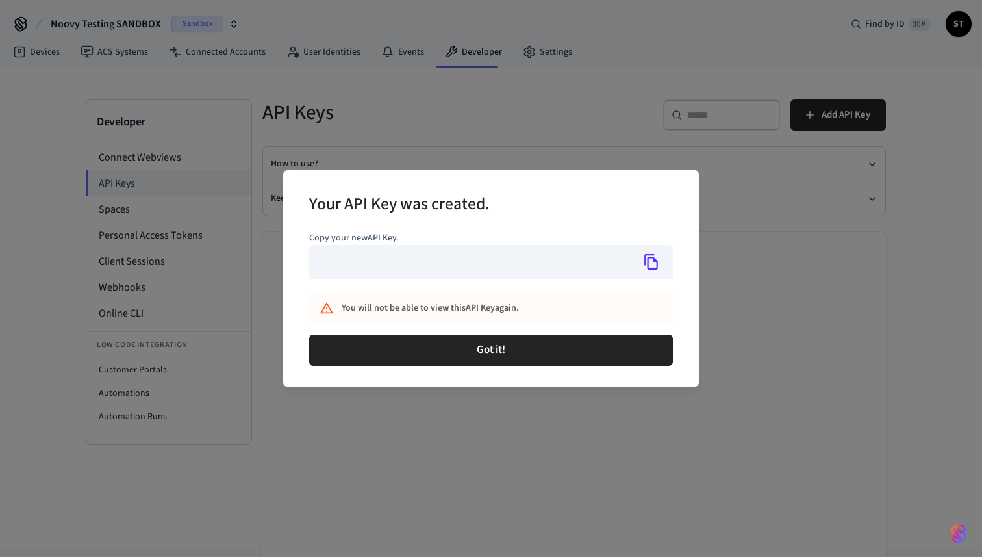
type input "**********"
click at [646, 258] on icon "Copy" at bounding box center [651, 261] width 17 height 17
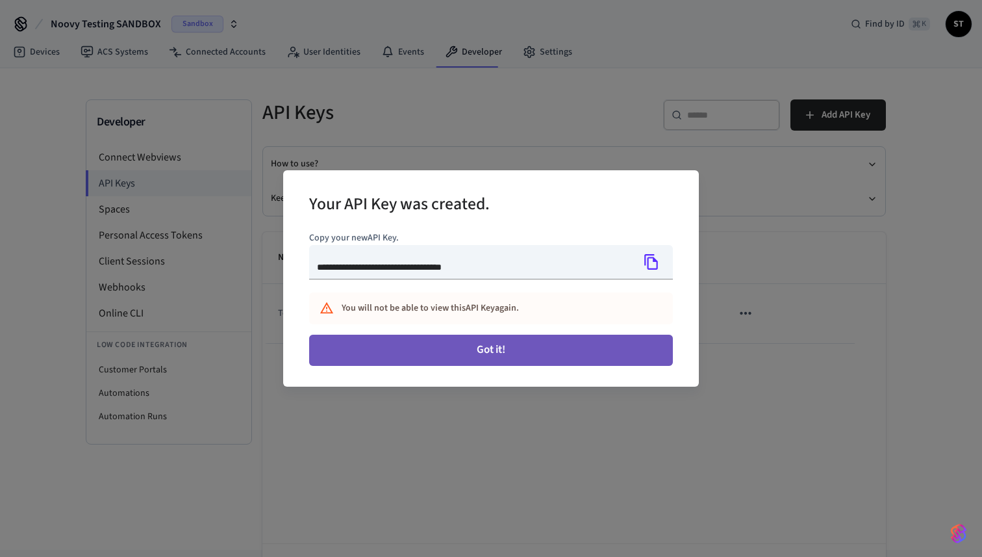
click at [520, 350] on button "Got it!" at bounding box center [491, 349] width 364 height 31
